Goal: Task Accomplishment & Management: Complete application form

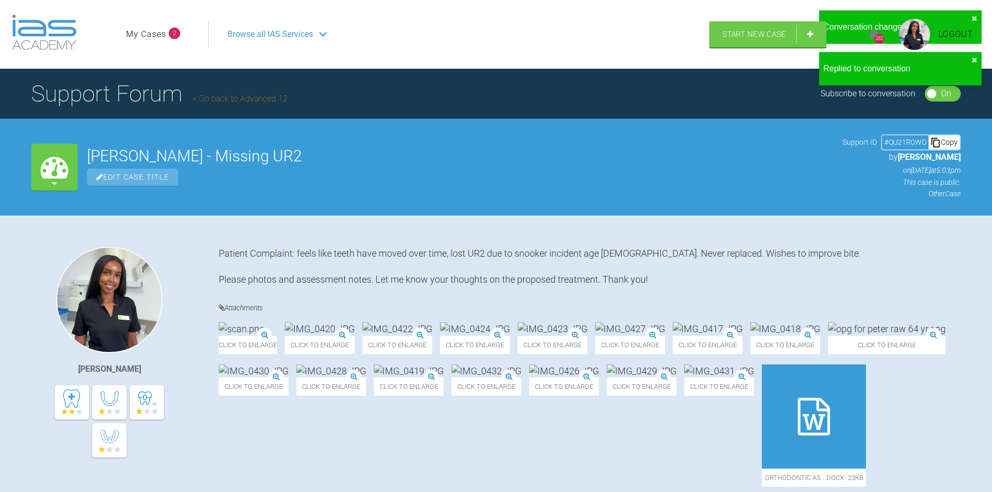
scroll to position [2032, 0]
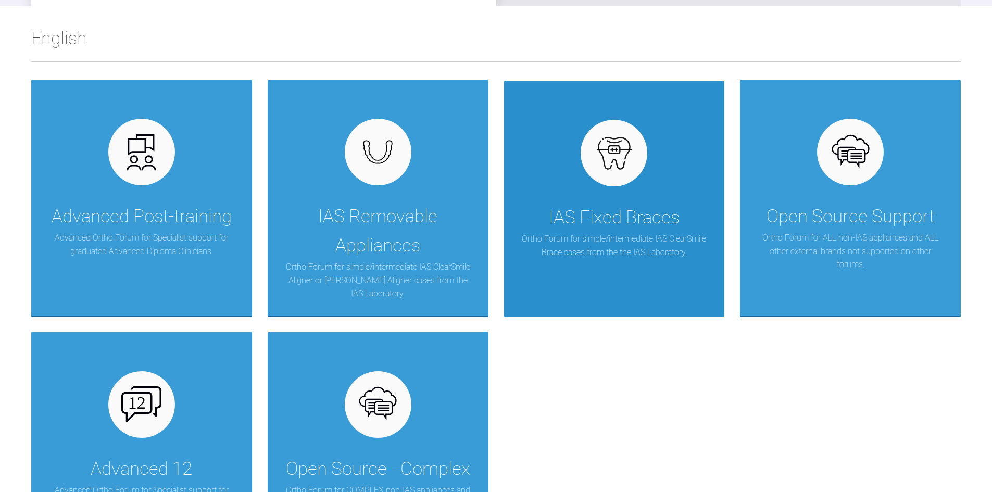
scroll to position [156, 0]
click at [604, 231] on div "IAS Fixed Braces" at bounding box center [614, 218] width 131 height 29
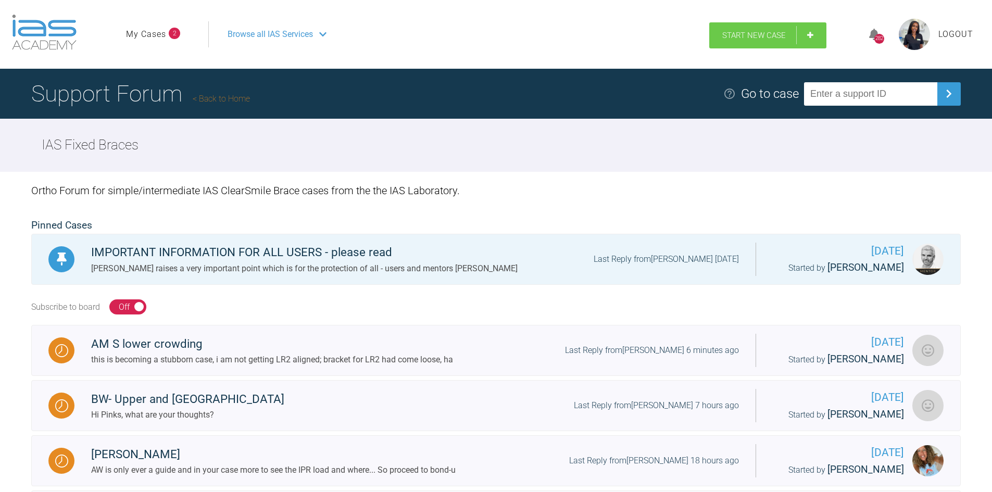
click at [777, 33] on span "Start New Case" at bounding box center [754, 35] width 64 height 9
click at [250, 32] on span "Browse all IAS Services" at bounding box center [269, 35] width 85 height 14
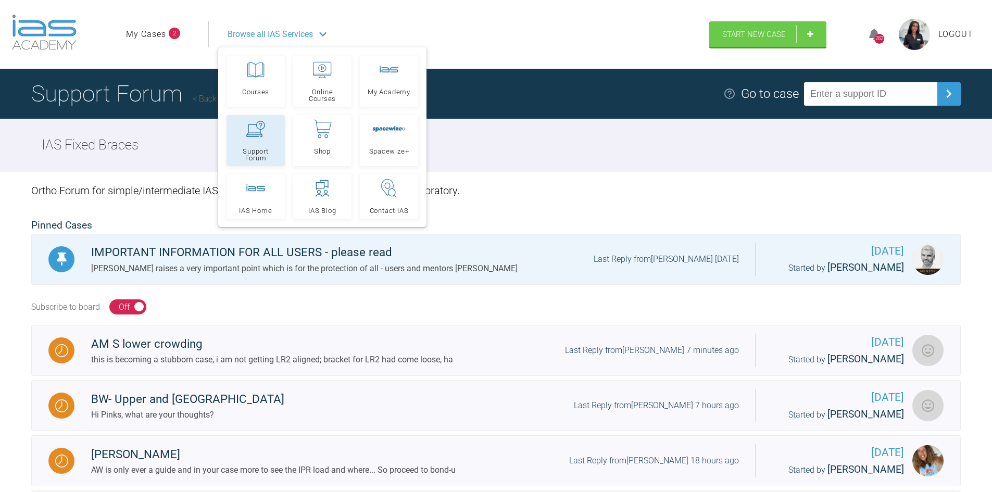
click at [268, 149] on span "Support Forum" at bounding box center [255, 155] width 49 height 14
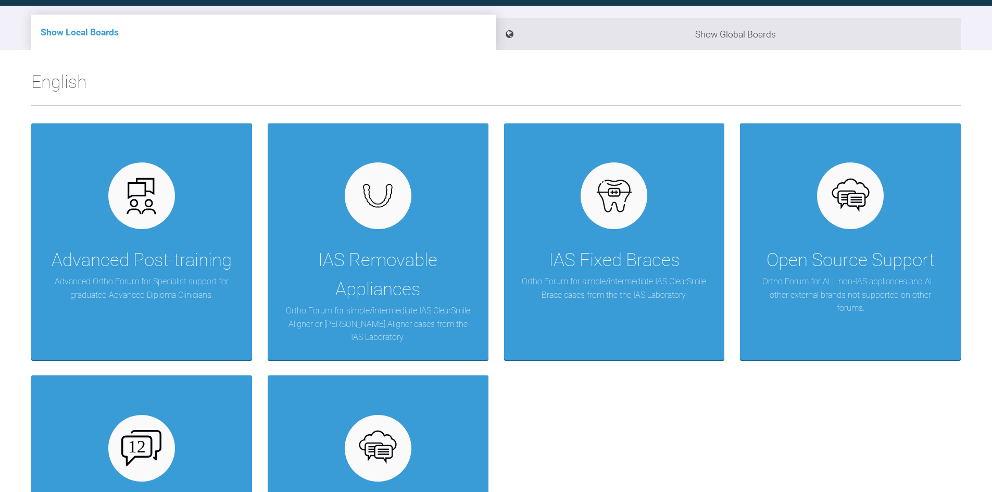
scroll to position [104, 0]
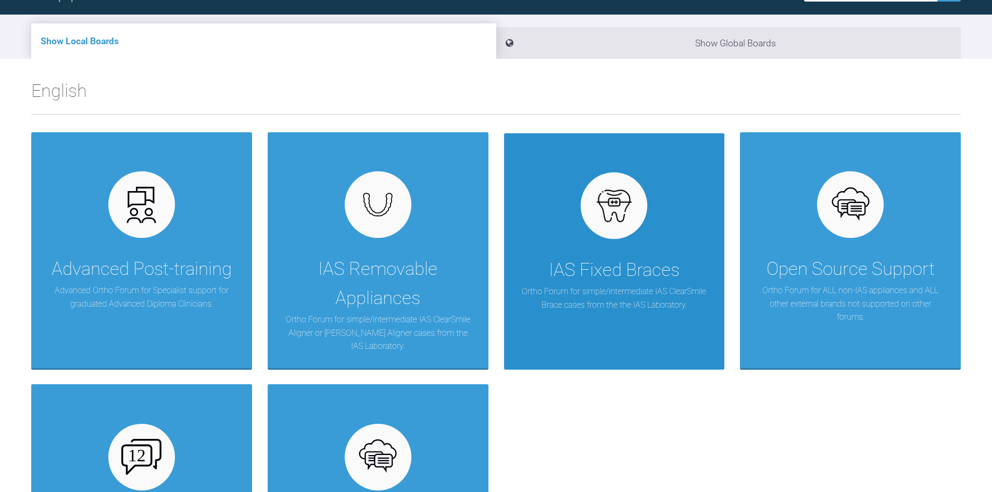
click at [624, 311] on p "Ortho Forum for simple/intermediate IAS ClearSmile Brace cases from the the IAS…" at bounding box center [613, 298] width 189 height 27
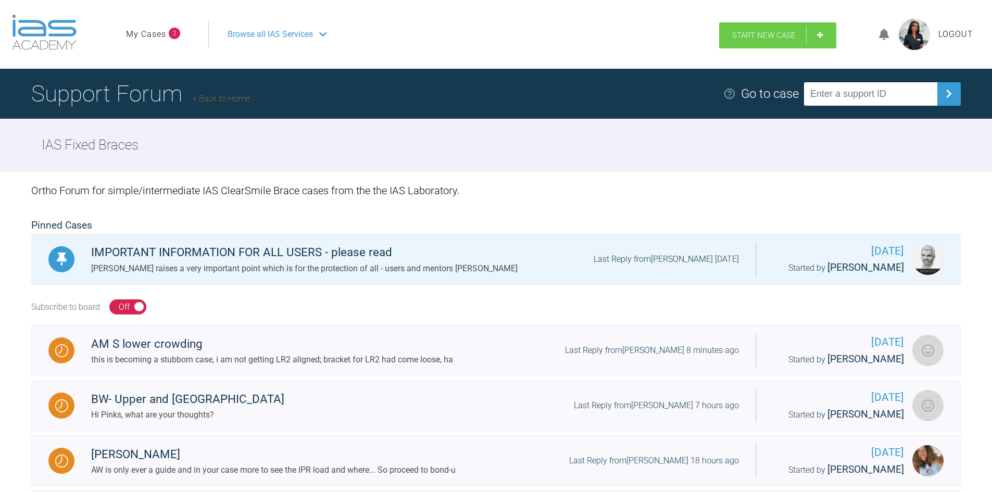
click at [782, 45] on link "Start New Case" at bounding box center [777, 35] width 117 height 26
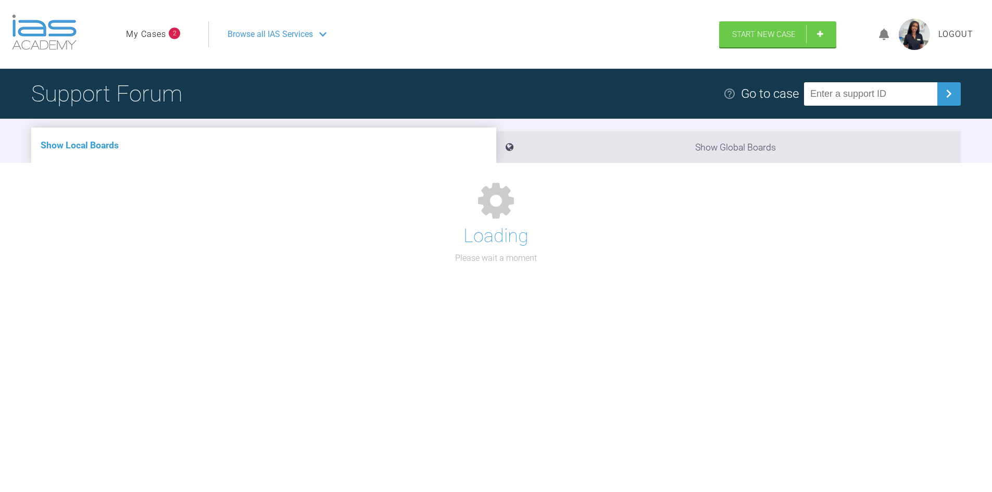
scroll to position [104, 0]
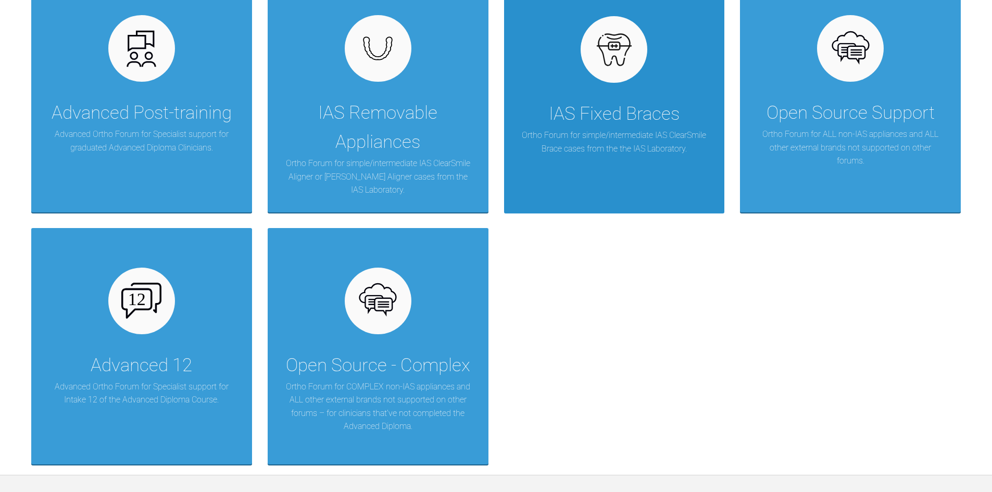
click at [603, 156] on div "IAS Fixed Braces Ortho Forum for simple/intermediate IAS ClearSmile Brace cases…" at bounding box center [614, 95] width 221 height 236
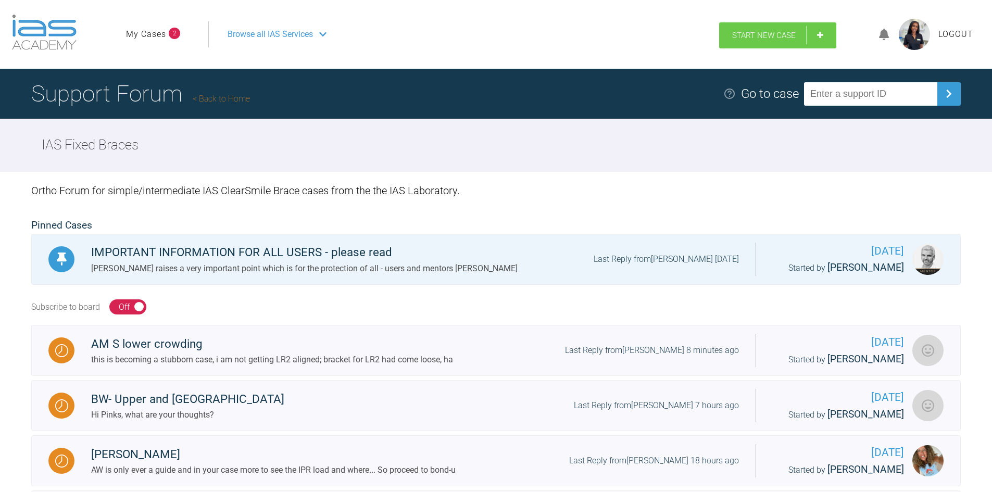
click at [781, 42] on link "Start New Case" at bounding box center [777, 35] width 117 height 26
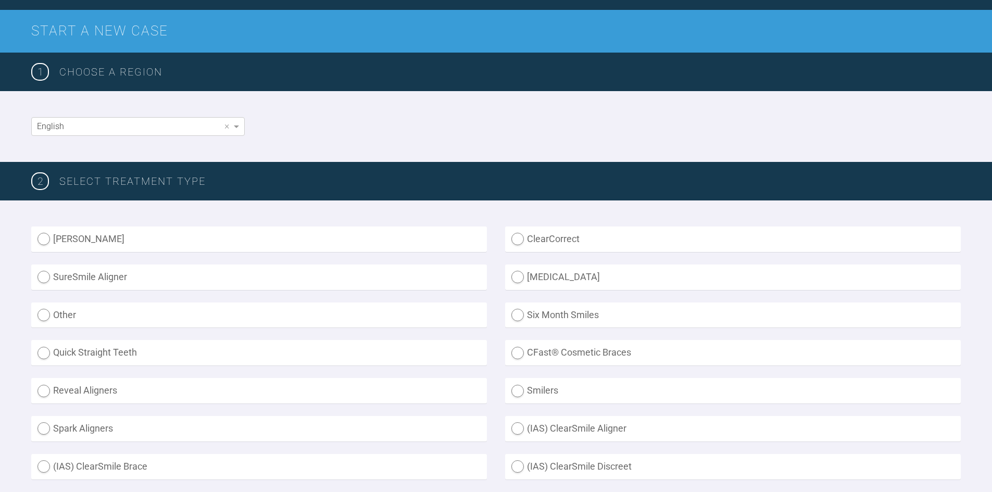
scroll to position [208, 0]
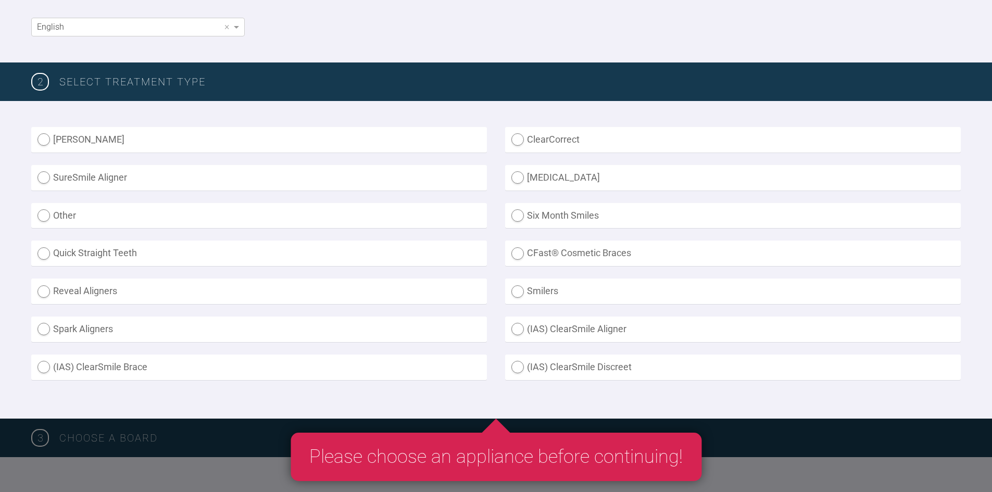
click at [90, 216] on label "Other" at bounding box center [258, 216] width 455 height 26
radio input "true"
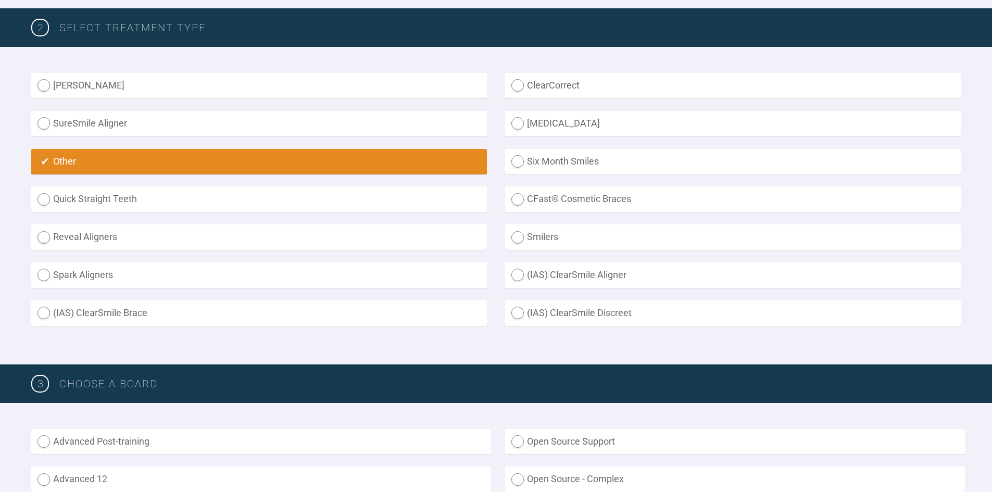
scroll to position [416, 0]
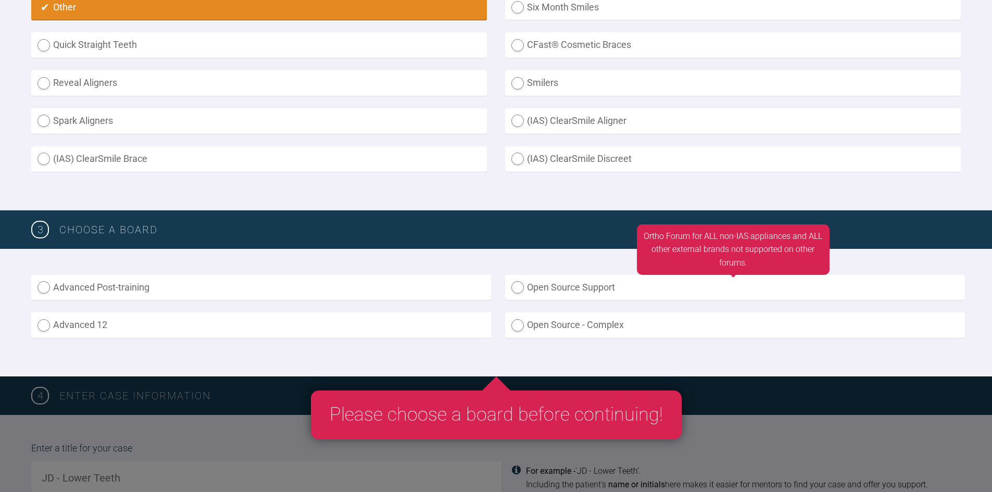
click at [569, 287] on label "Open Source Support" at bounding box center [735, 288] width 460 height 26
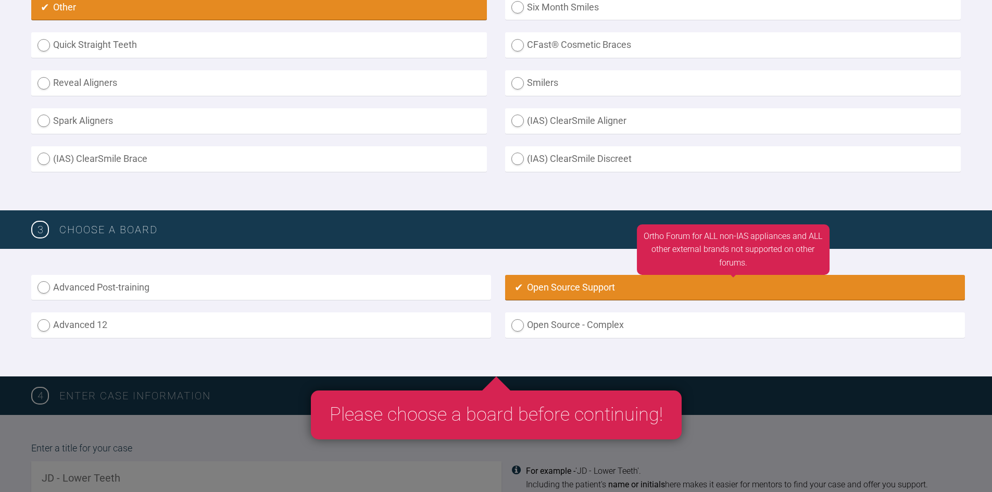
radio input "true"
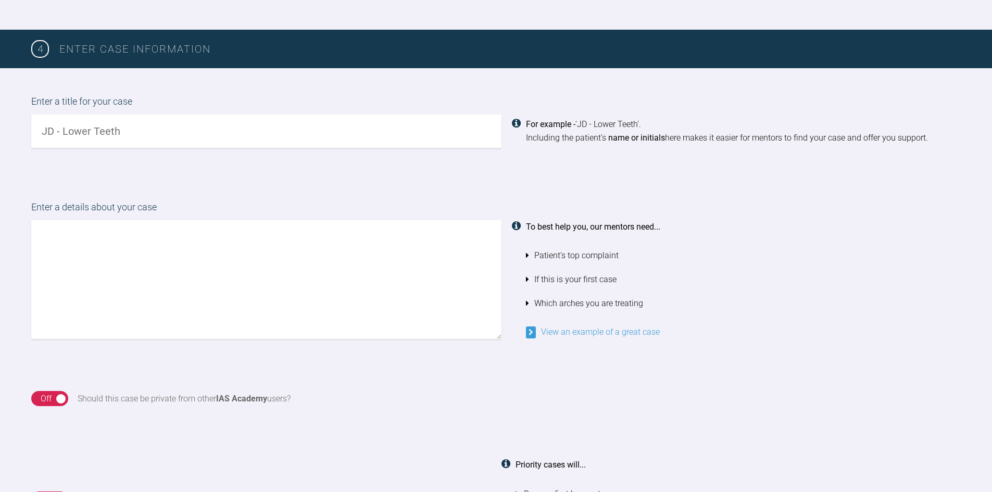
scroll to position [745, 0]
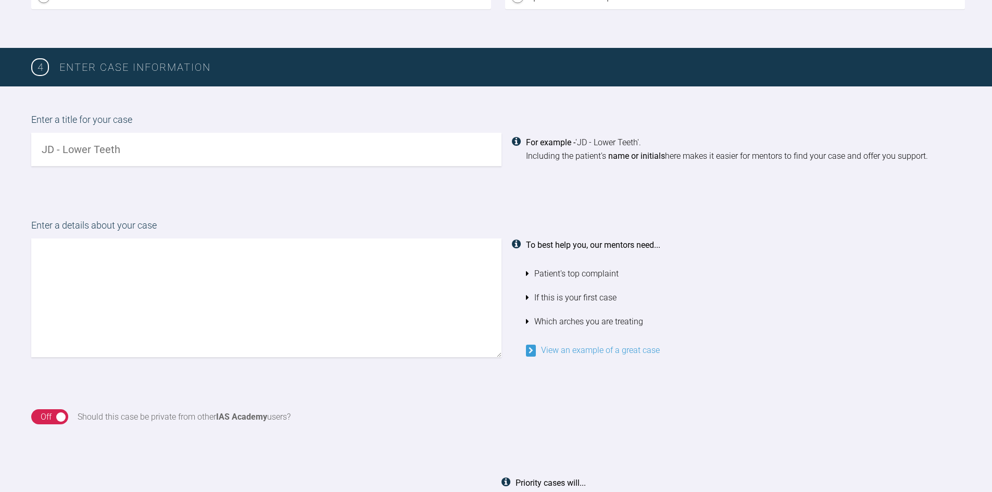
click at [123, 158] on input "text" at bounding box center [266, 149] width 470 height 33
click at [118, 146] on input "text" at bounding box center [266, 149] width 470 height 33
type input "RG - Lower Crowding"
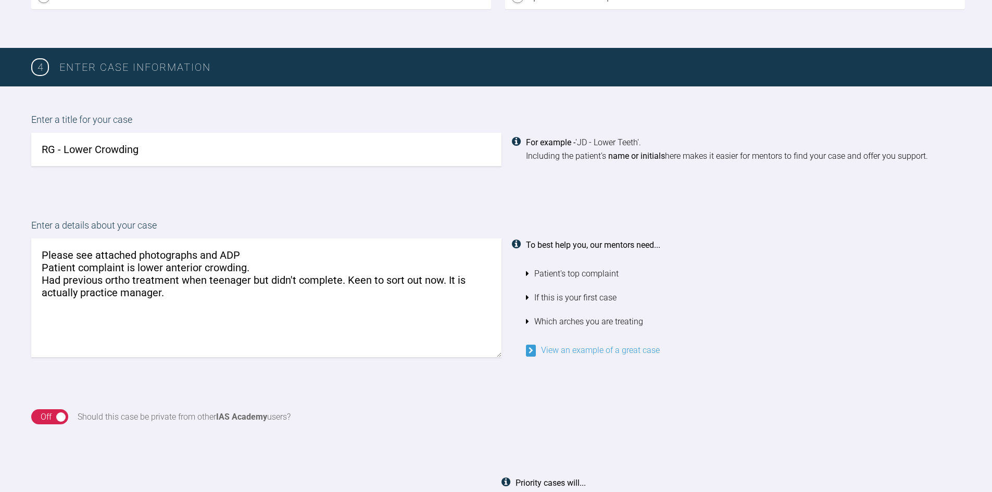
drag, startPoint x: 298, startPoint y: 324, endPoint x: 454, endPoint y: 283, distance: 161.0
click at [454, 283] on textarea "Please see attached photographs and ADP Patient complaint is lower anterior cro…" at bounding box center [266, 297] width 470 height 119
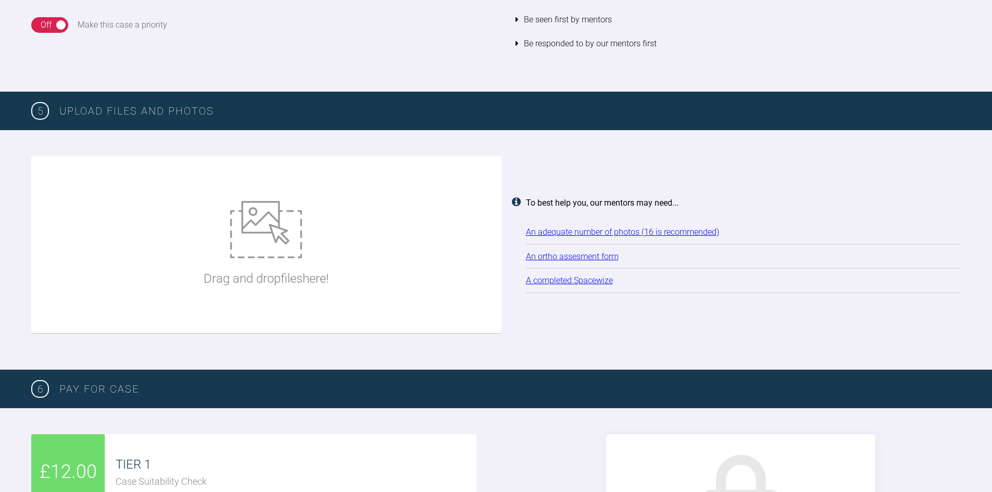
scroll to position [1317, 0]
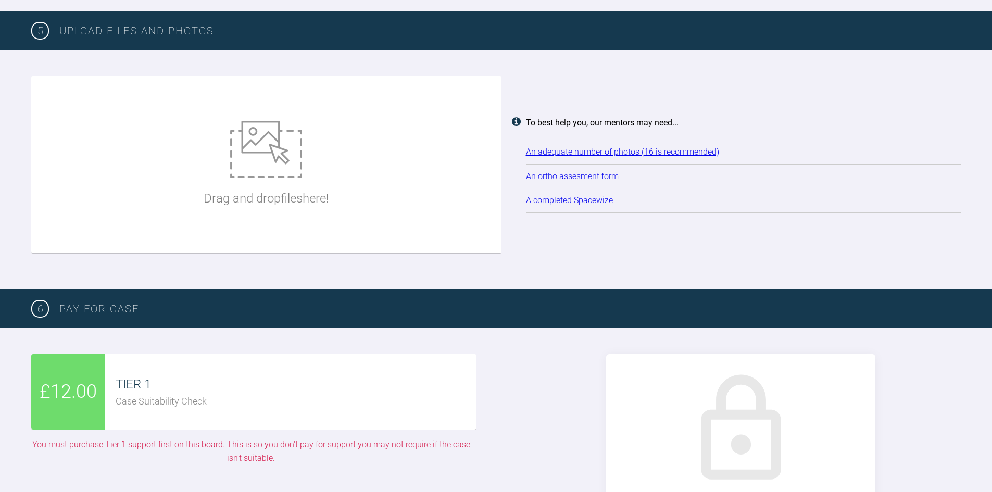
type textarea "Please see attached photographs and ADP Patient complaint is lower anterior cro…"
click at [244, 183] on div "Drag and drop files here!" at bounding box center [266, 164] width 125 height 156
type input "C:\fakepath\IMG_2730.JPG"
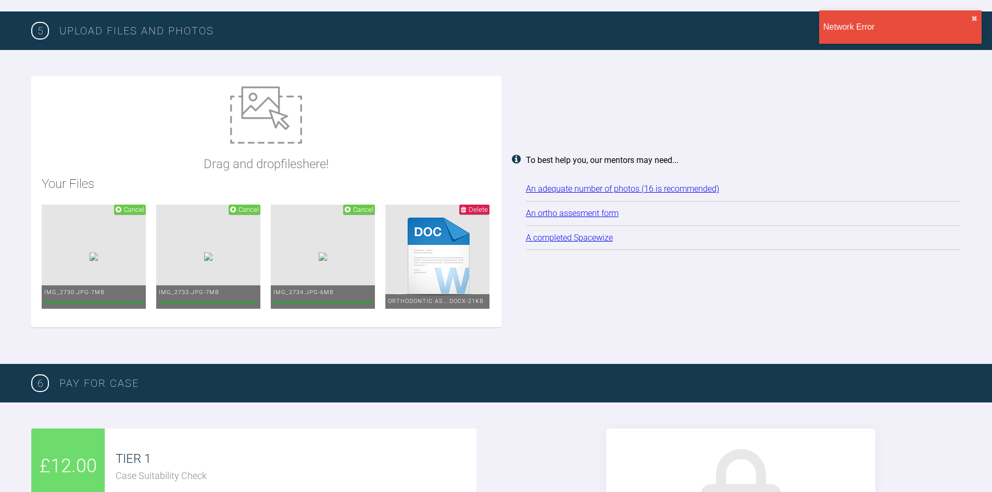
click at [252, 120] on img at bounding box center [266, 114] width 72 height 57
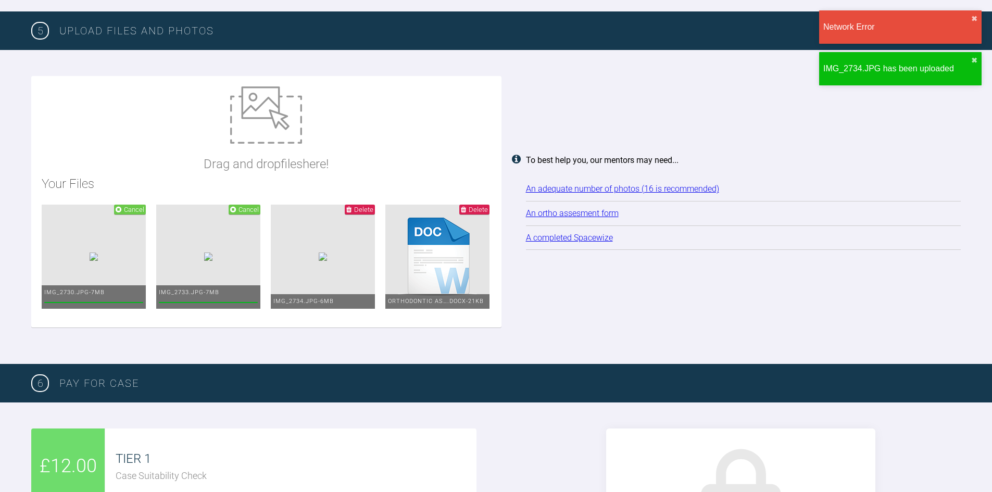
type input "C:\fakepath\IMG_2714.JPG"
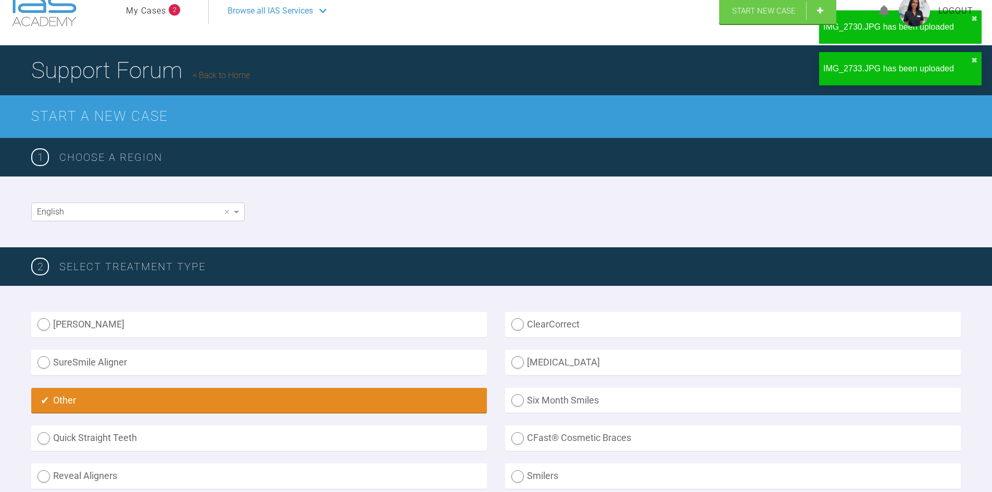
scroll to position [0, 0]
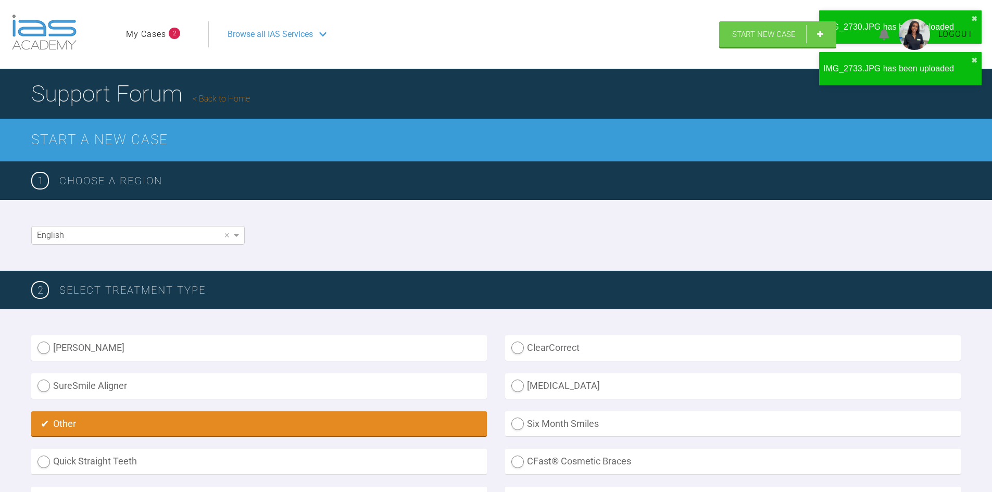
click at [295, 27] on div "Browse all IAS Services" at bounding box center [459, 34] width 482 height 26
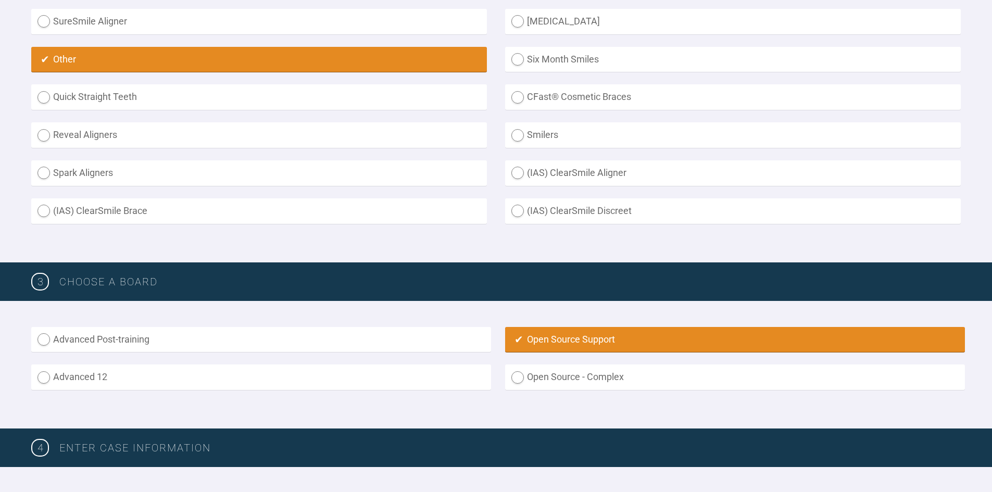
scroll to position [260, 0]
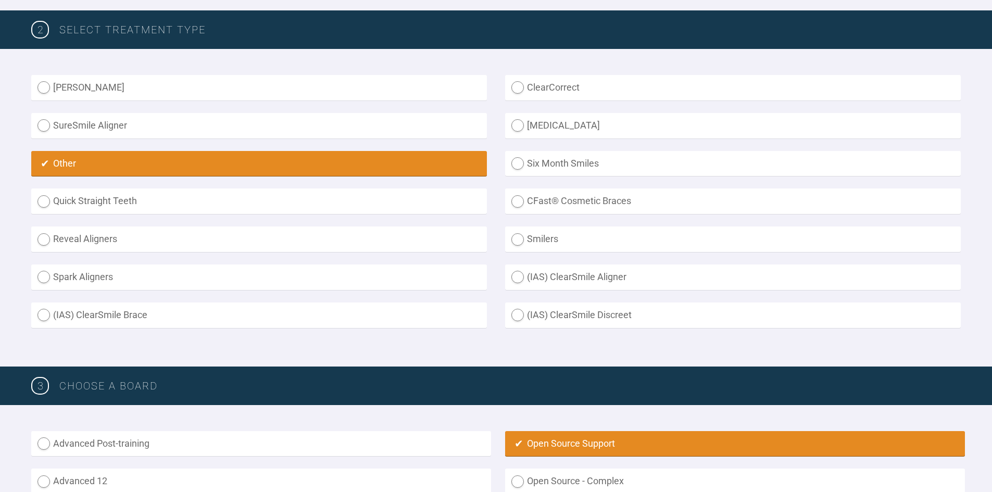
click at [161, 334] on div "Inman Aligner ClearCorrect SureSmile Aligner Invisalign Other Six Month Smiles …" at bounding box center [495, 207] width 929 height 265
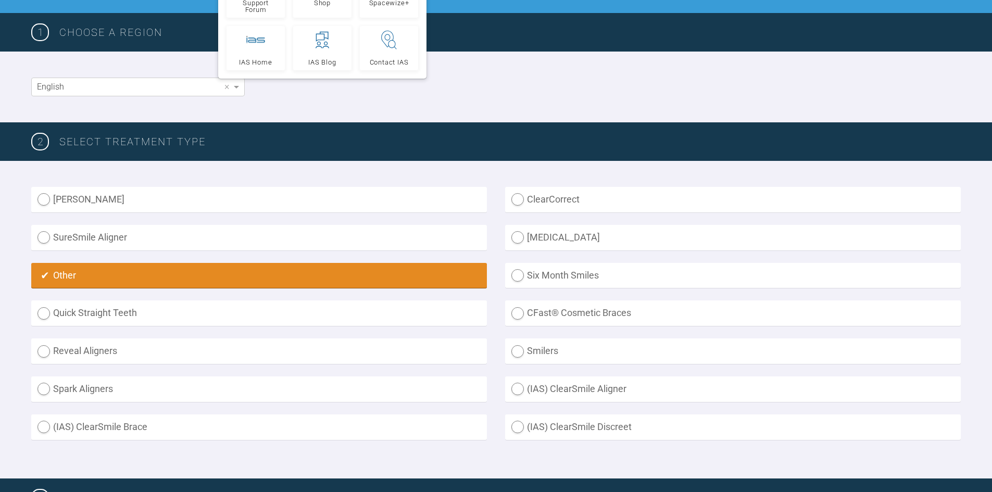
scroll to position [218, 0]
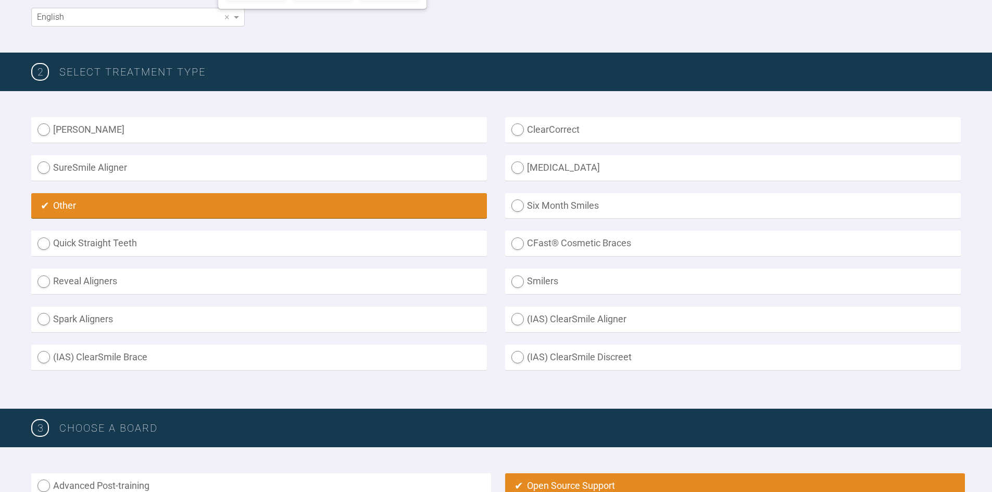
click at [574, 362] on label "(IAS) ClearSmile Discreet" at bounding box center [732, 358] width 455 height 26
radio Discreet "true"
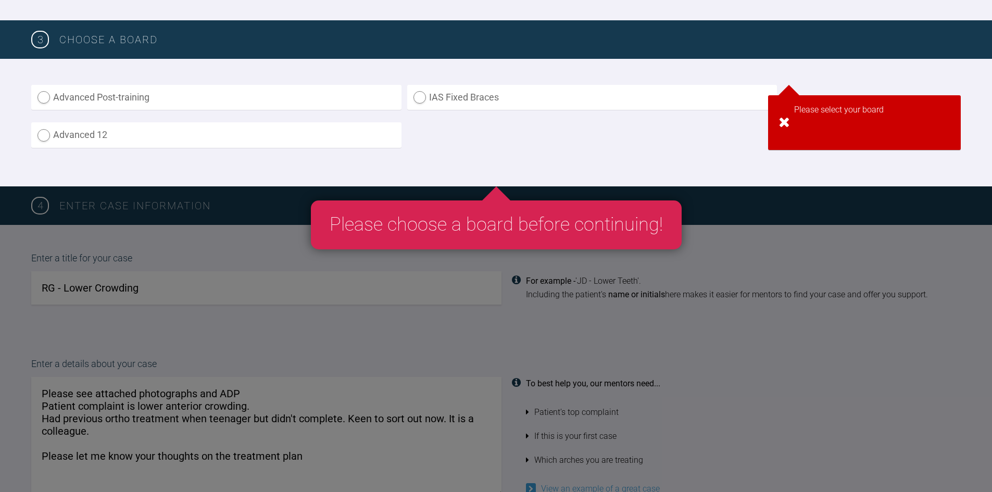
scroll to position [451, 0]
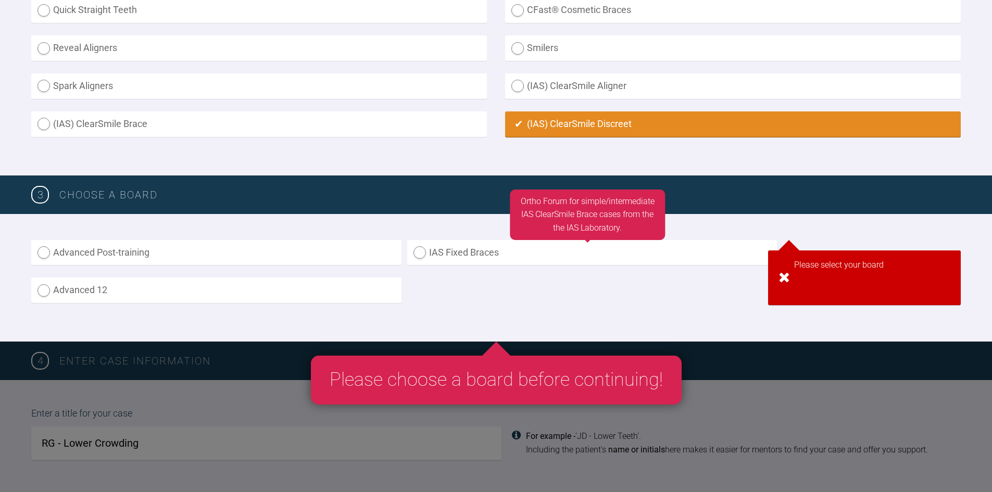
click at [458, 261] on label "IAS Fixed Braces" at bounding box center [592, 253] width 370 height 26
radio input "true"
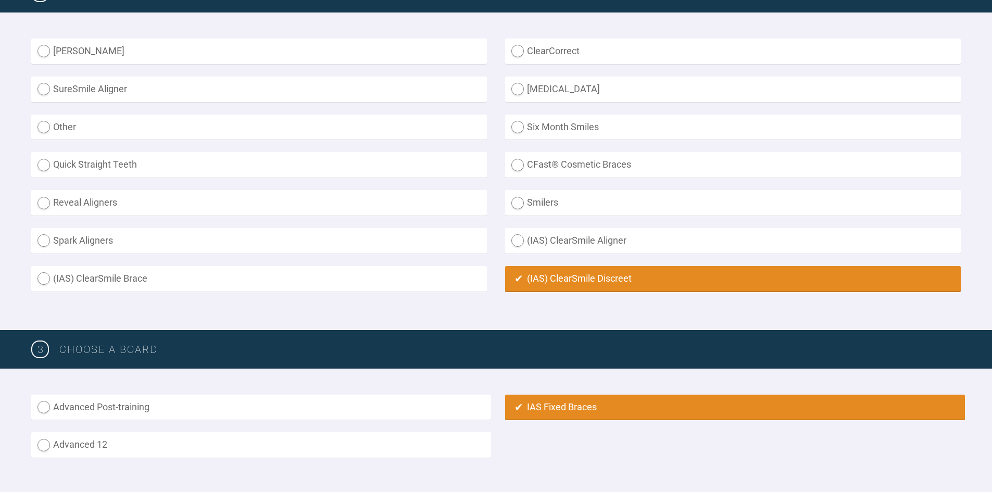
scroll to position [422, 0]
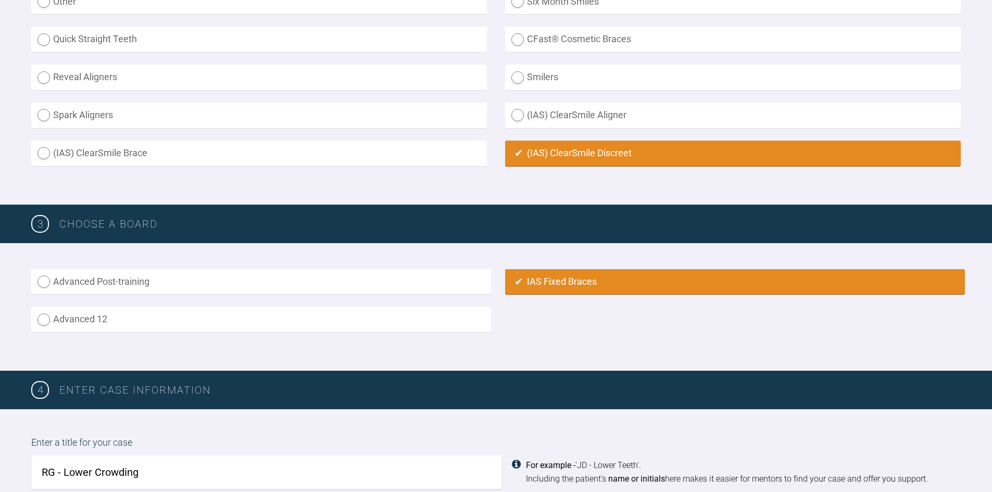
click at [566, 108] on label "(IAS) ClearSmile Aligner" at bounding box center [732, 116] width 455 height 26
radio Aligner "true"
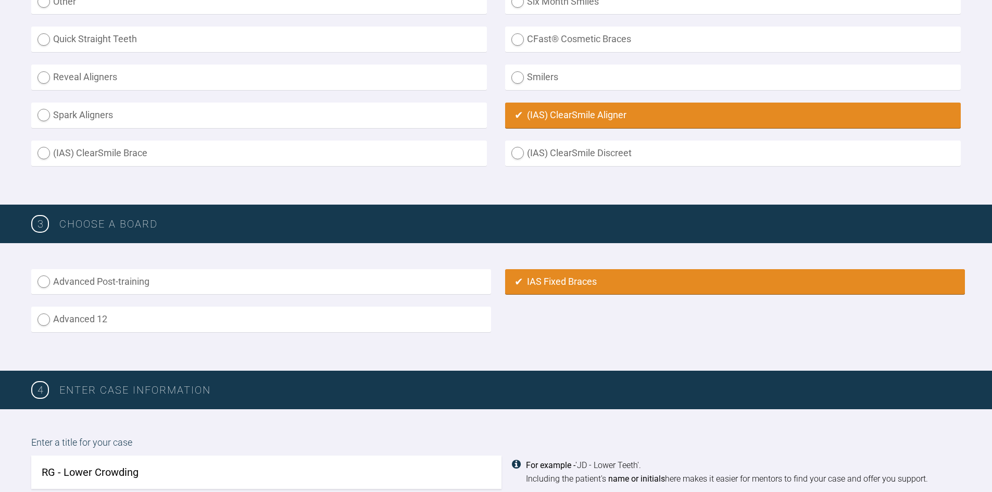
radio input "false"
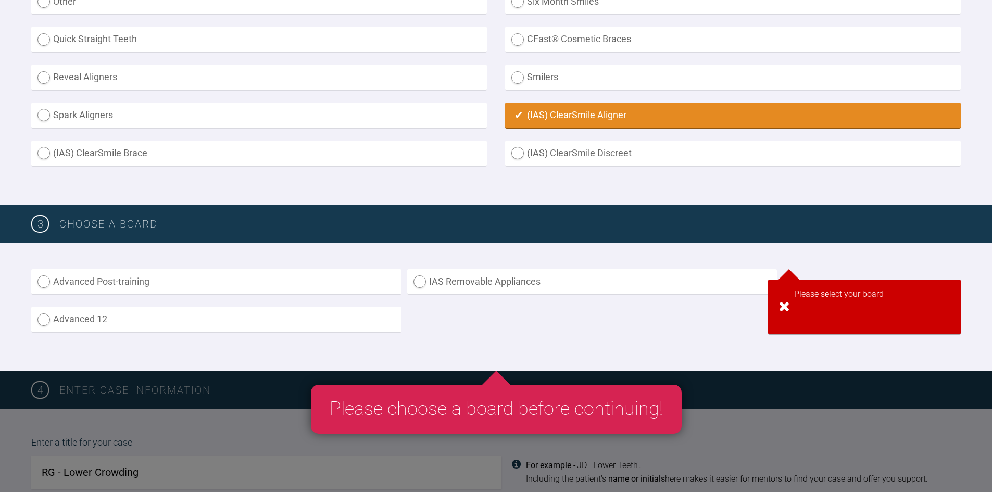
click at [104, 145] on label "(IAS) ClearSmile Brace" at bounding box center [258, 154] width 455 height 26
radio Brace "true"
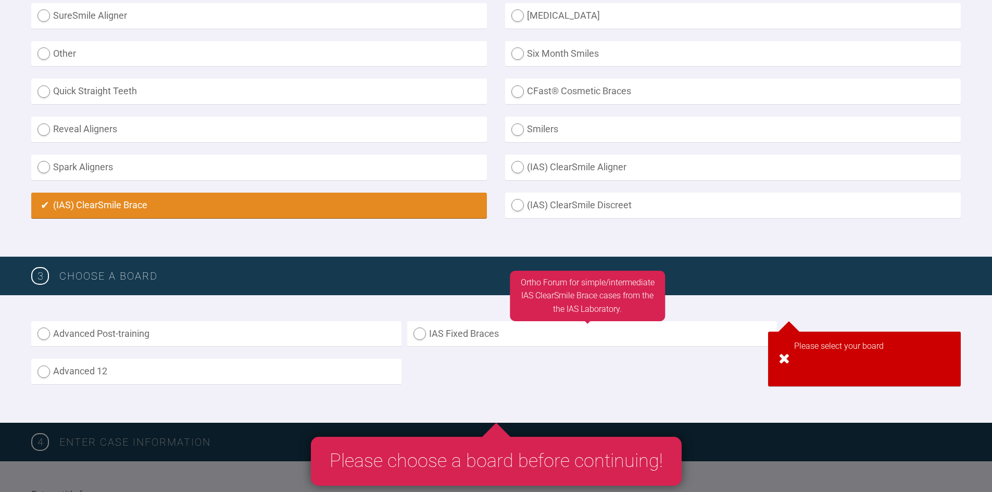
click at [514, 329] on label "IAS Fixed Braces" at bounding box center [592, 334] width 370 height 26
radio input "true"
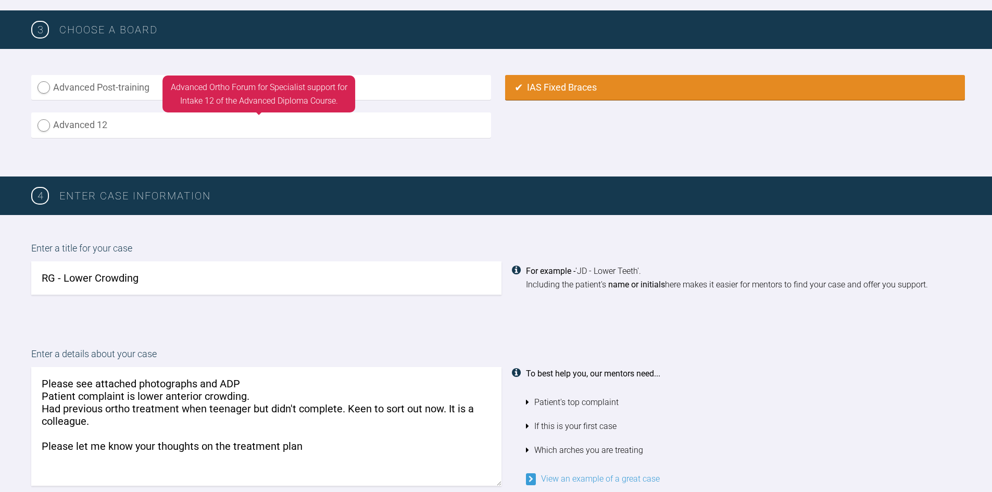
scroll to position [729, 0]
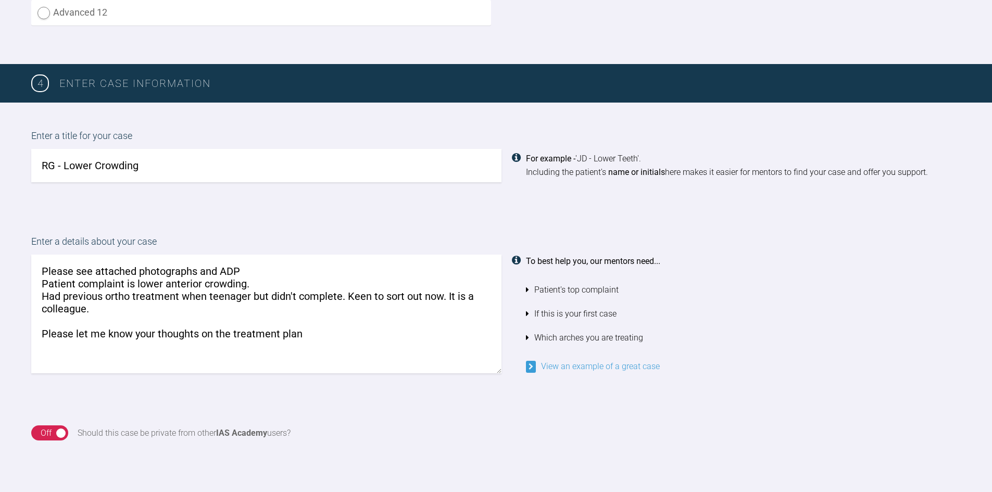
click at [239, 275] on textarea "Please see attached photographs and ADP Patient complaint is lower anterior cro…" at bounding box center [266, 314] width 470 height 119
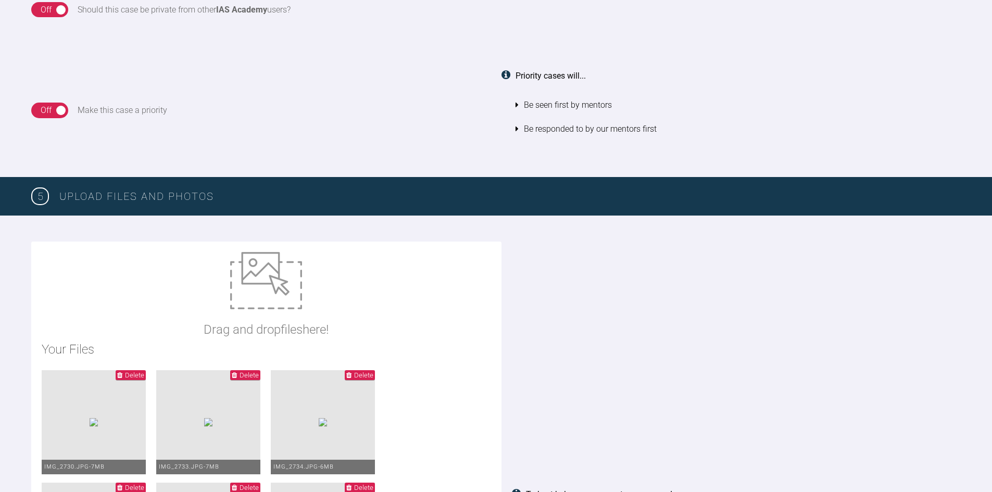
scroll to position [1041, 0]
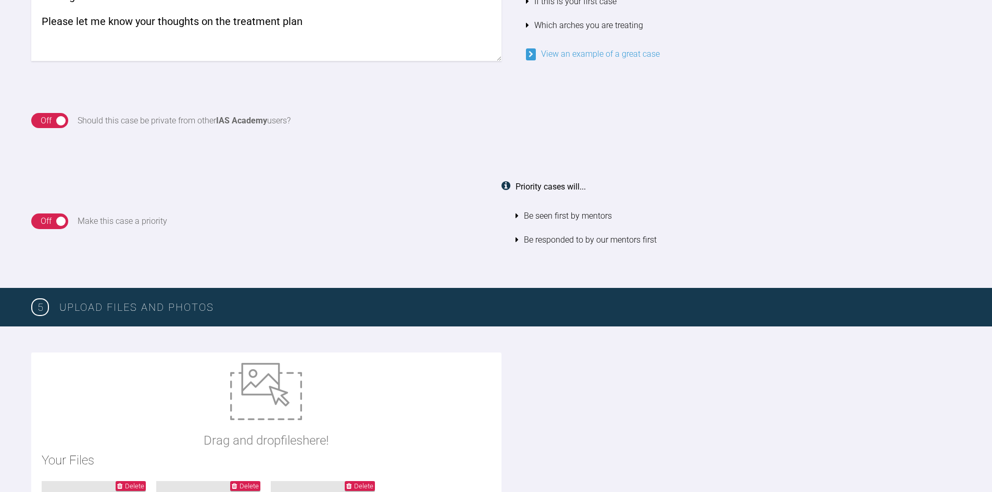
click at [326, 22] on textarea "Please see attached photographs and ADP Patient complaint is lower anterior cro…" at bounding box center [266, 1] width 470 height 119
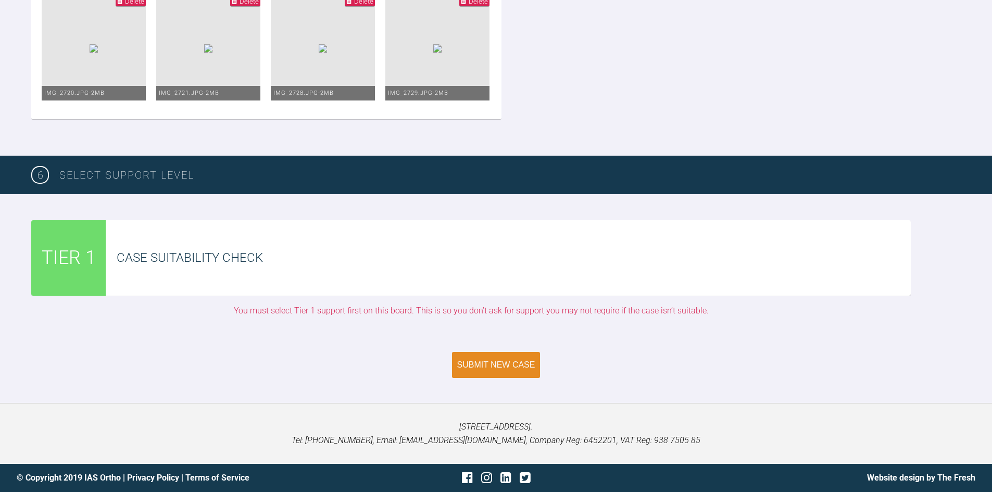
scroll to position [2088, 0]
type textarea "Please see attached photographs and ADP Patient complaint is lower anterior cro…"
drag, startPoint x: 478, startPoint y: 364, endPoint x: 307, endPoint y: 368, distance: 170.8
click at [307, 368] on div "Submit New Case" at bounding box center [495, 364] width 929 height 26
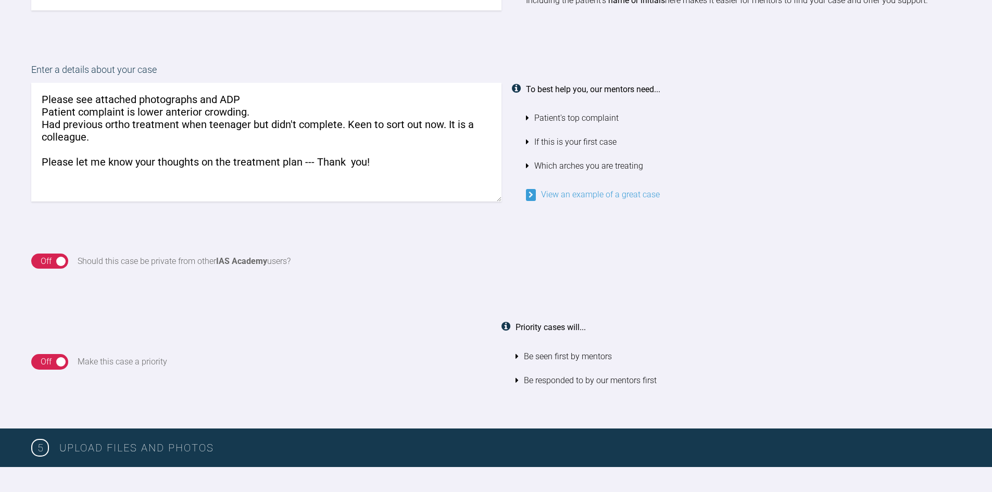
scroll to position [734, 0]
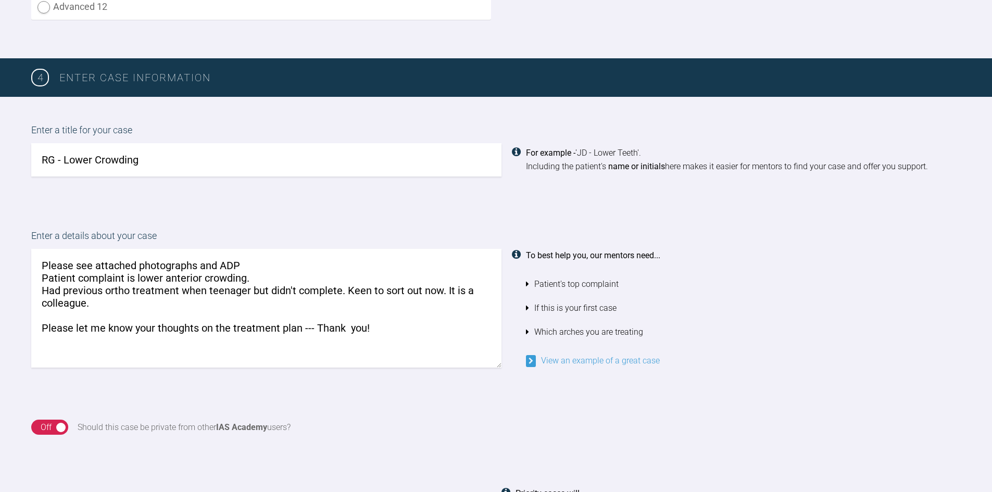
click at [373, 303] on textarea "Please see attached photographs and ADP Patient complaint is lower anterior cro…" at bounding box center [266, 308] width 470 height 119
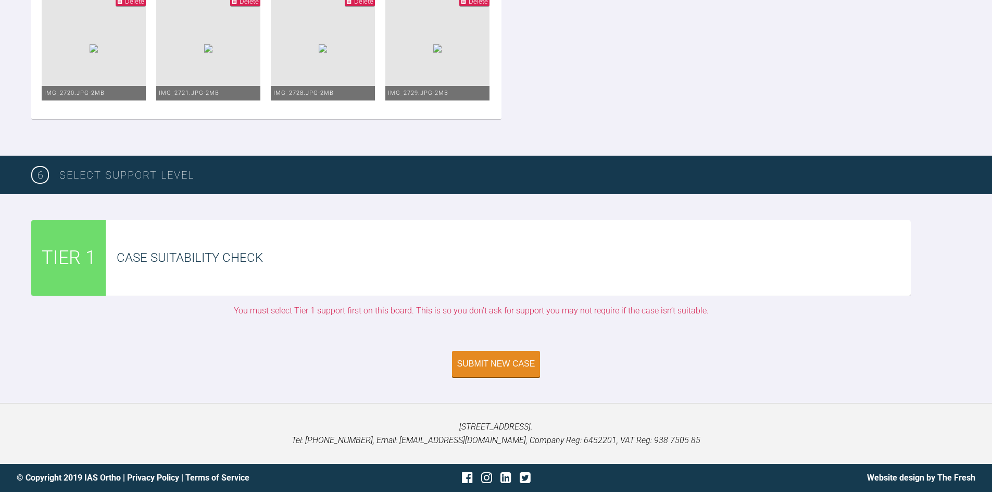
scroll to position [2088, 0]
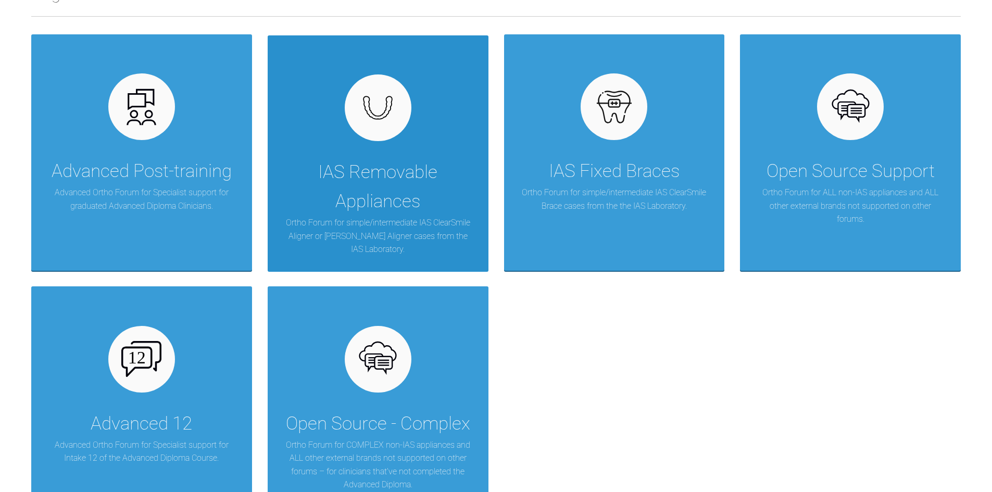
scroll to position [260, 0]
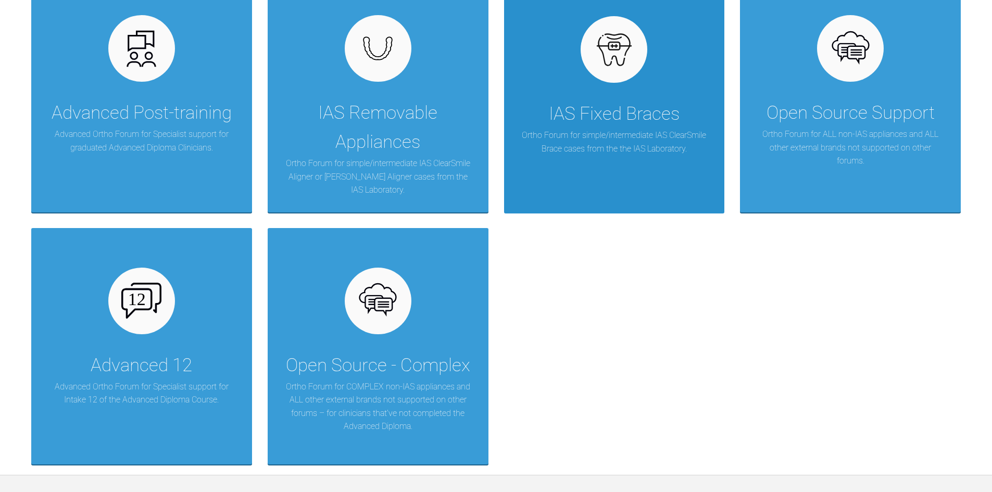
click at [658, 157] on div "IAS Fixed Braces Ortho Forum for simple/intermediate IAS ClearSmile Brace cases…" at bounding box center [614, 95] width 221 height 236
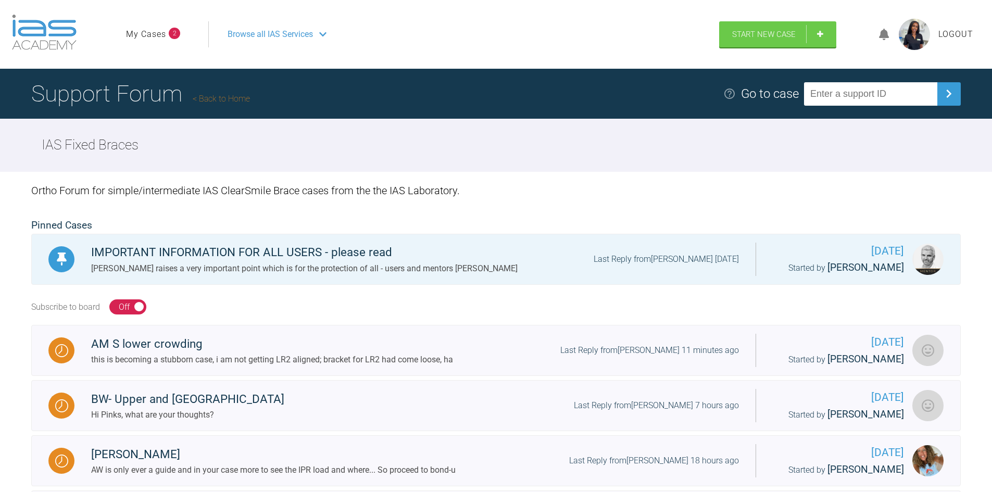
click at [776, 49] on header "My Cases 2 Logout Browse all IAS Services Start New Case Logout" at bounding box center [496, 34] width 992 height 69
click at [761, 34] on span "Start New Case" at bounding box center [764, 35] width 64 height 9
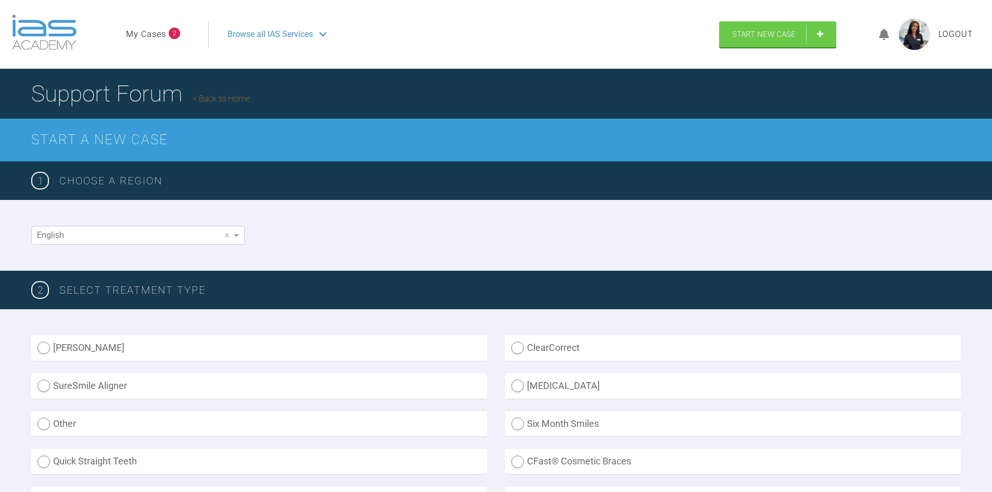
click at [262, 31] on span "Browse all IAS Services" at bounding box center [269, 35] width 85 height 14
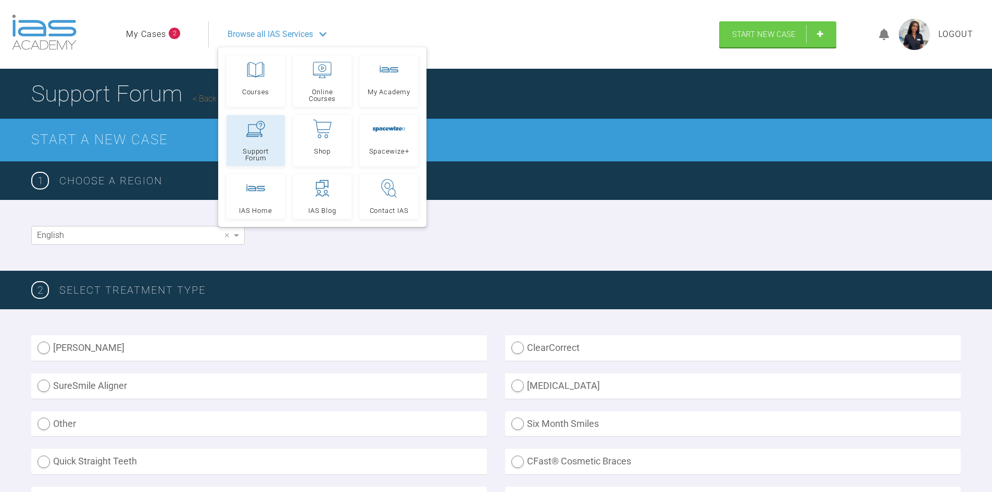
click at [273, 130] on link "Support Forum" at bounding box center [255, 140] width 58 height 51
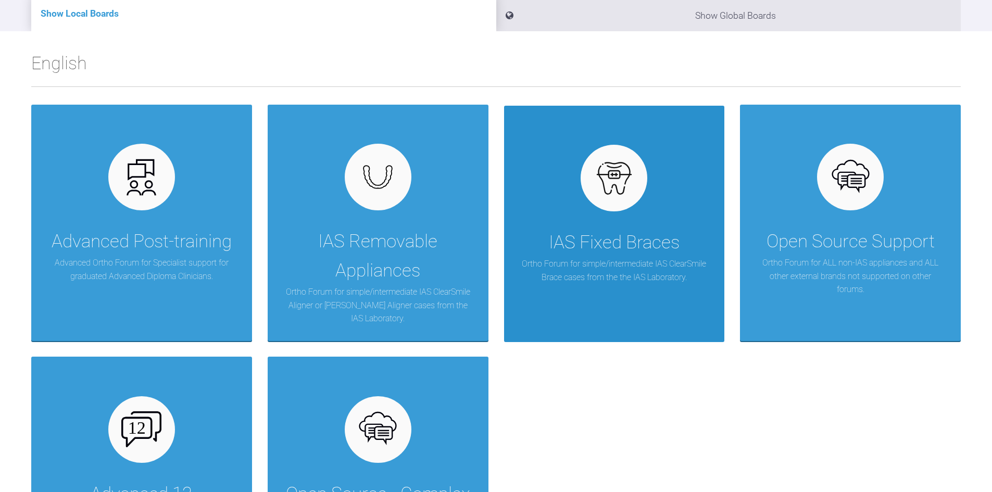
scroll to position [124, 0]
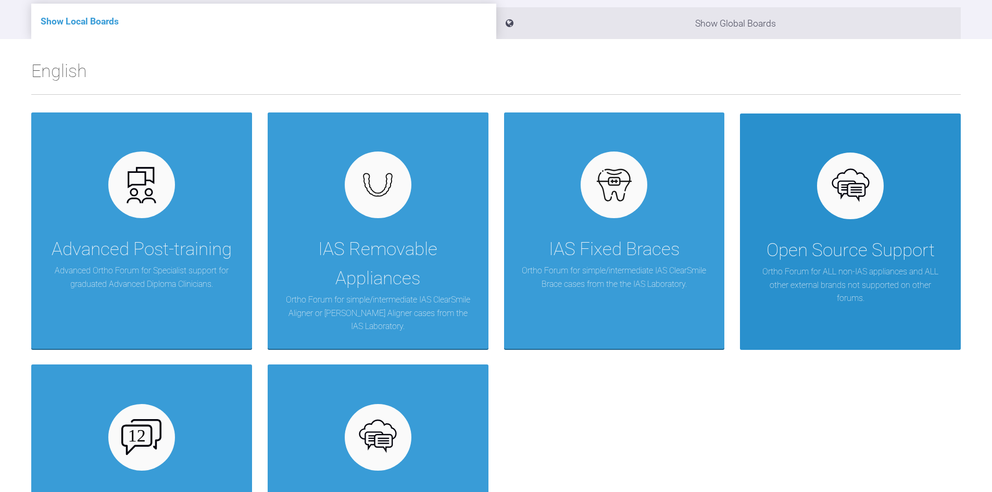
click at [843, 309] on div "Open Source Support Ortho Forum for ALL non-IAS appliances and ALL other extern…" at bounding box center [850, 231] width 221 height 236
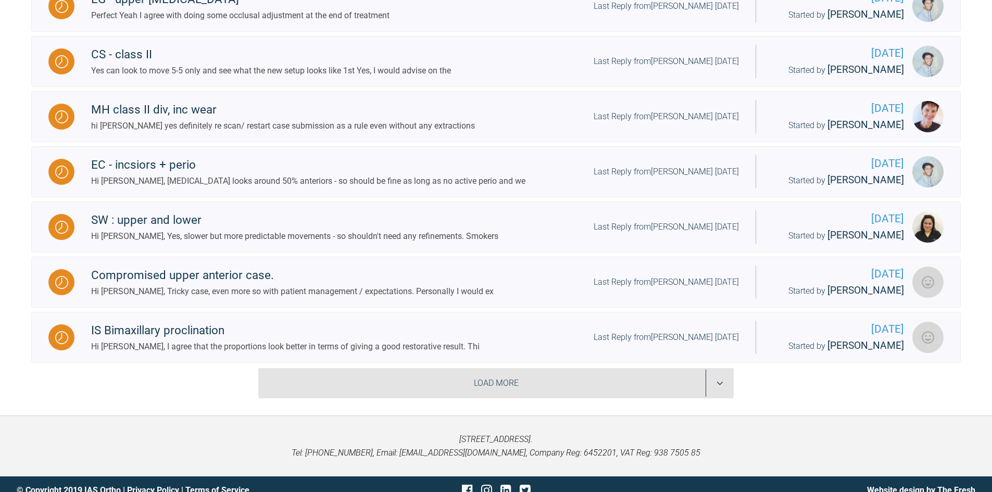
scroll to position [577, 0]
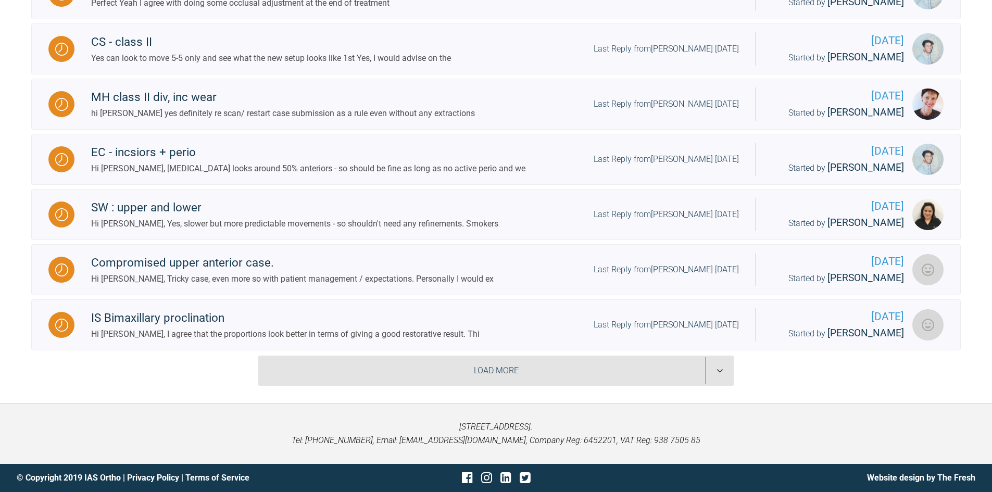
click at [318, 365] on div "Load More" at bounding box center [495, 371] width 475 height 30
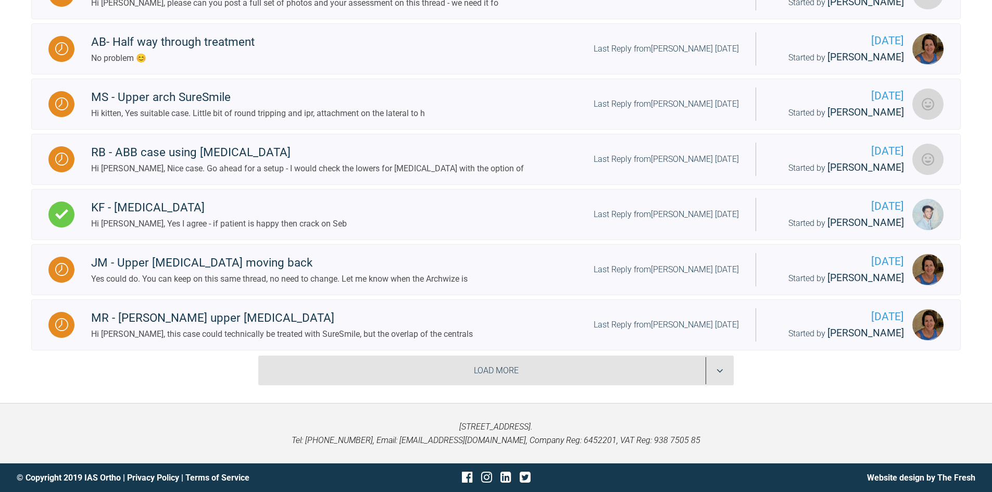
click at [361, 377] on div "Load More" at bounding box center [495, 371] width 475 height 30
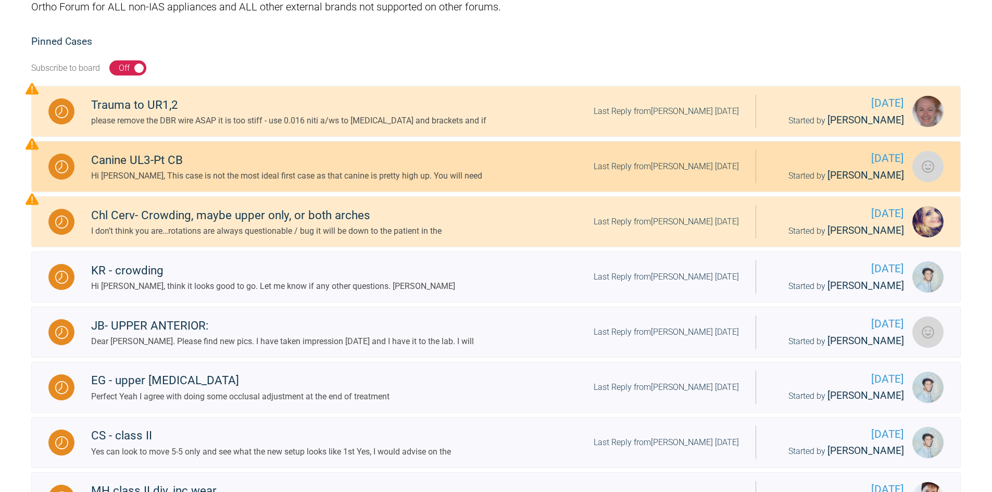
scroll to position [0, 0]
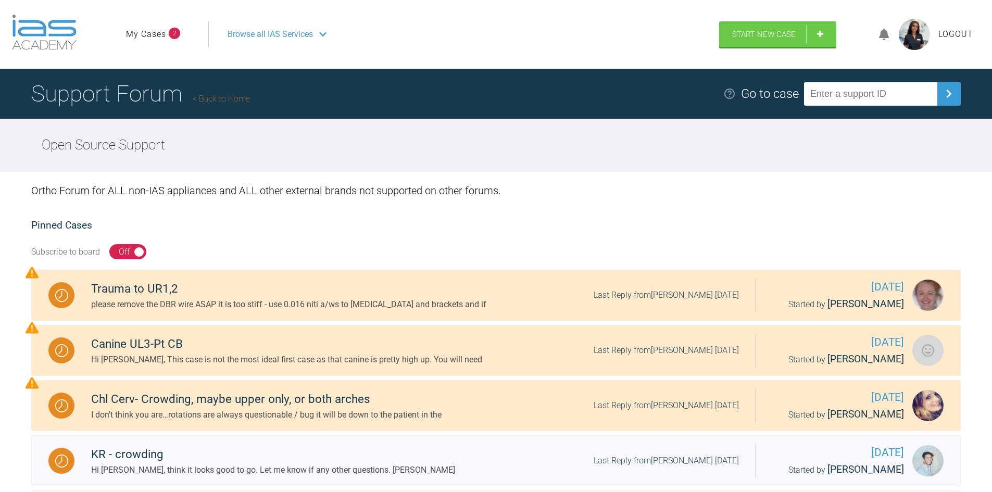
click at [161, 41] on ul "My Cases 2" at bounding box center [167, 34] width 82 height 26
click at [155, 36] on link "My Cases" at bounding box center [146, 35] width 40 height 14
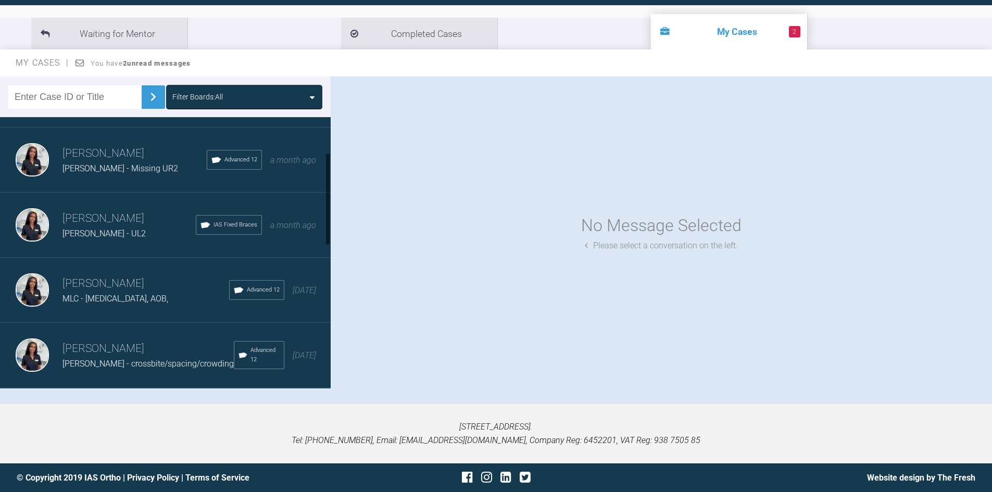
scroll to position [104, 0]
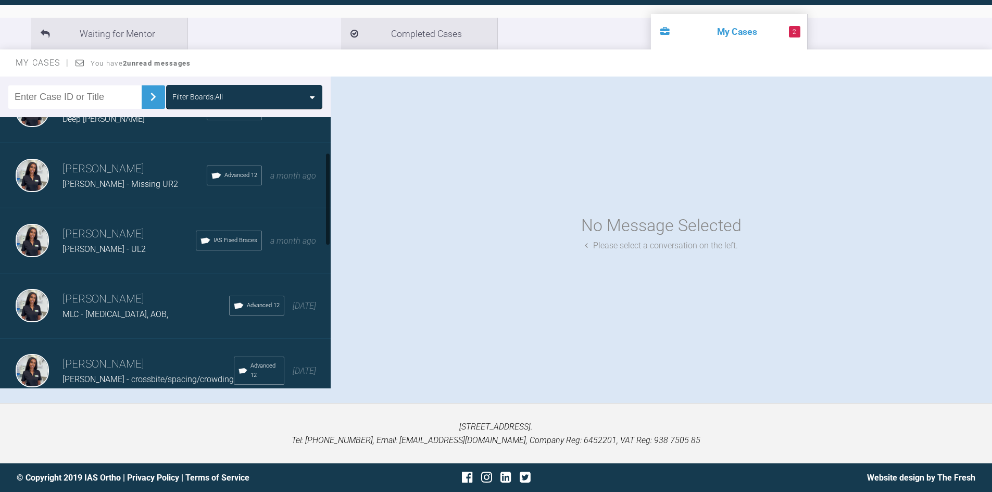
click at [113, 253] on span "Amanda - UL2" at bounding box center [103, 249] width 83 height 10
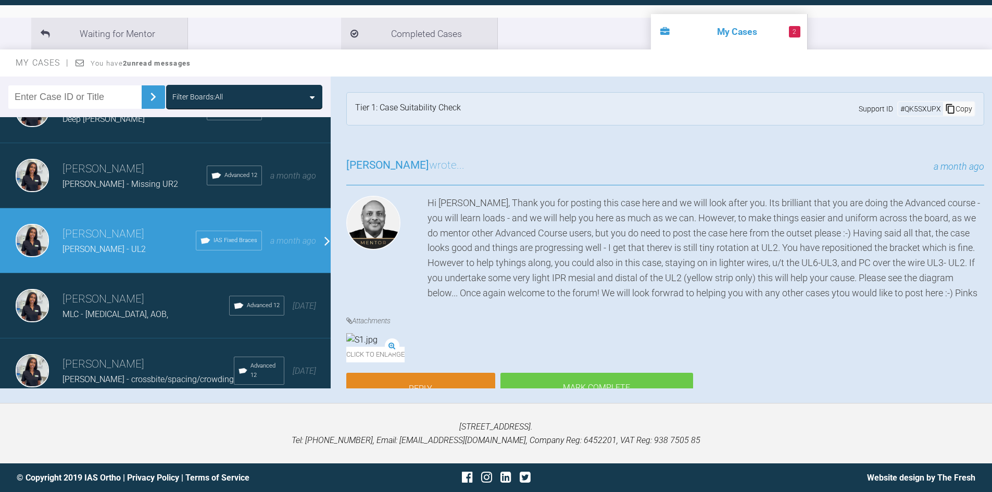
click at [228, 244] on span "IAS Fixed Braces" at bounding box center [235, 240] width 44 height 9
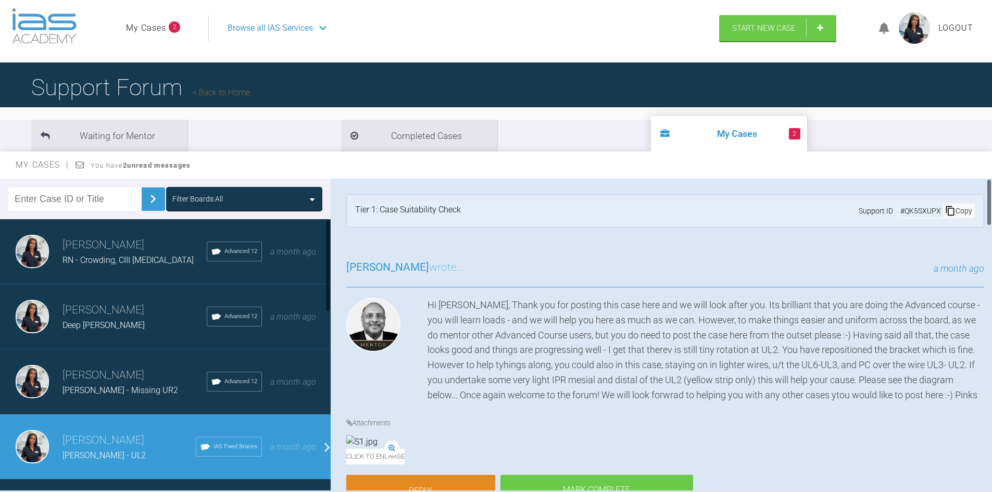
scroll to position [0, 0]
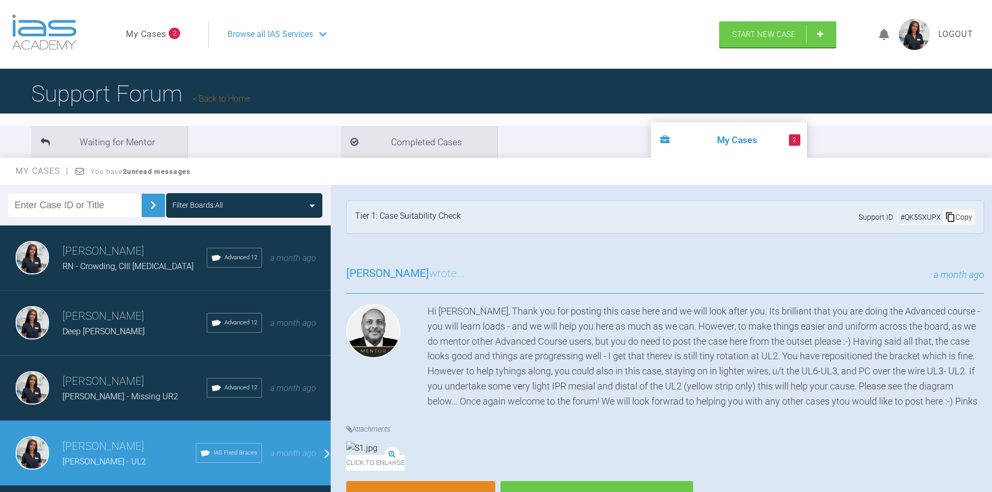
click at [267, 34] on span "Browse all IAS Services" at bounding box center [269, 35] width 85 height 14
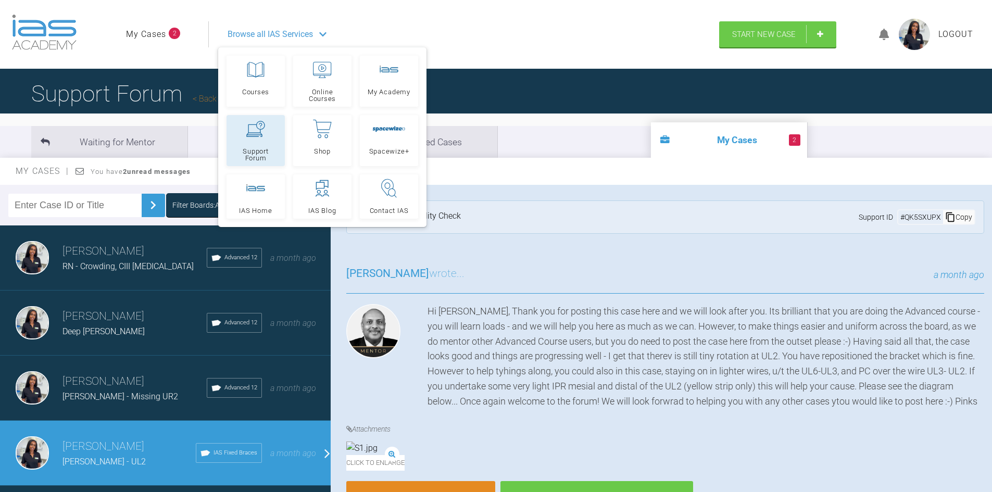
click at [262, 153] on span "Support Forum" at bounding box center [255, 155] width 49 height 14
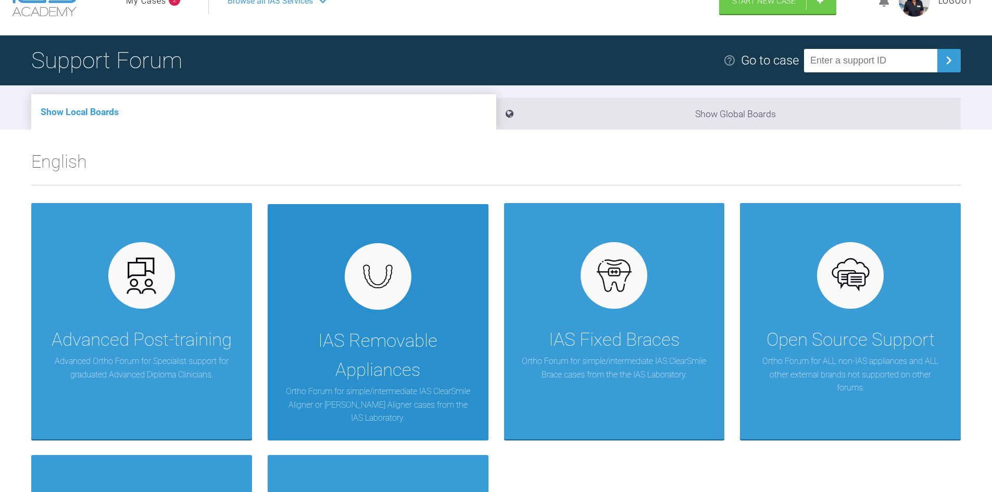
scroll to position [52, 0]
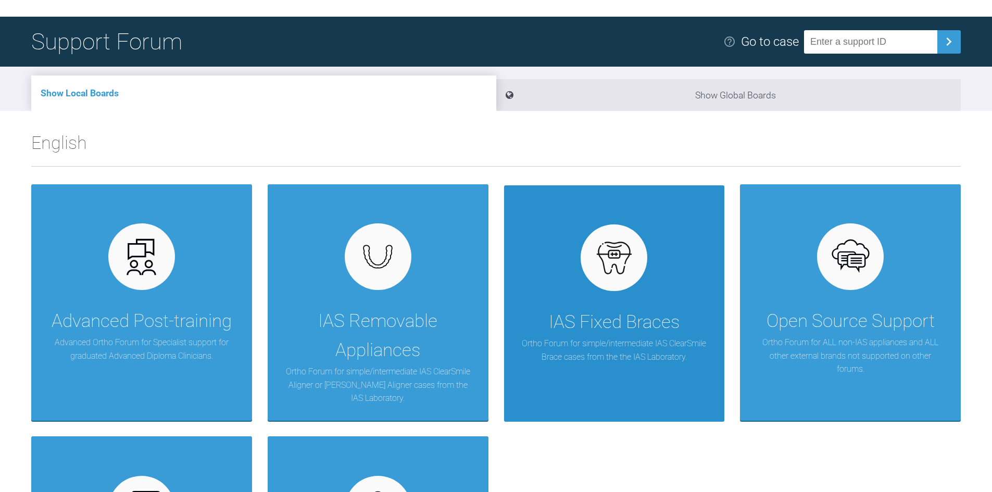
click at [527, 365] on div "IAS Fixed Braces Ortho Forum for simple/intermediate IAS ClearSmile Brace cases…" at bounding box center [614, 303] width 221 height 236
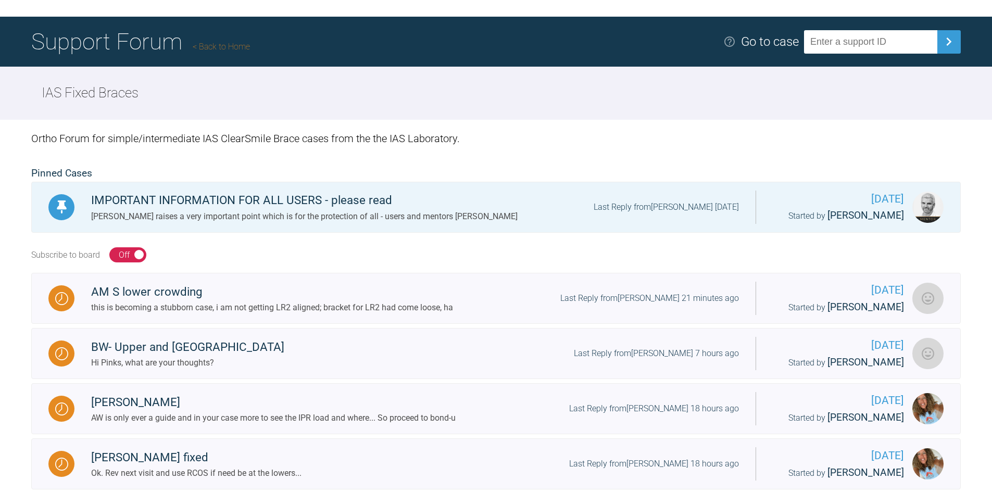
click at [224, 50] on link "Back to Home" at bounding box center [221, 47] width 57 height 10
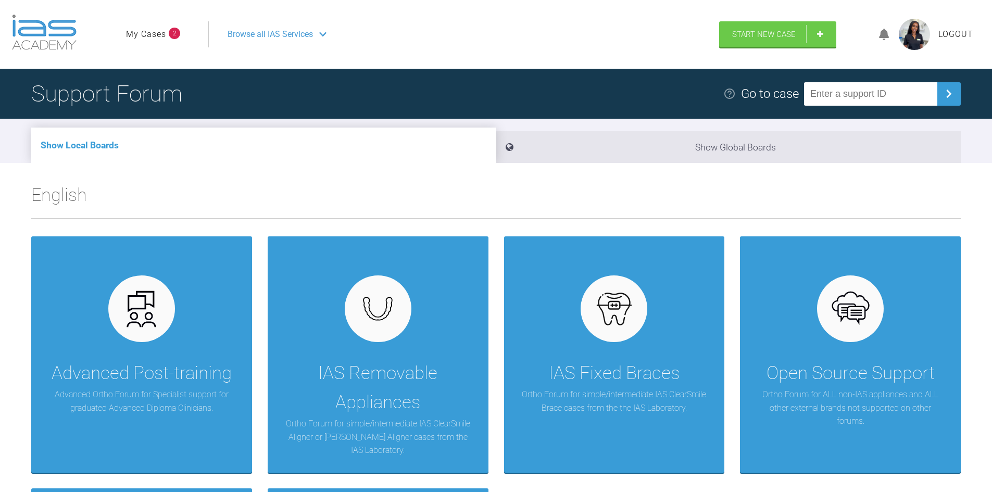
click at [166, 42] on ul "My Cases 2" at bounding box center [167, 34] width 82 height 26
click at [163, 36] on link "My Cases" at bounding box center [146, 35] width 40 height 14
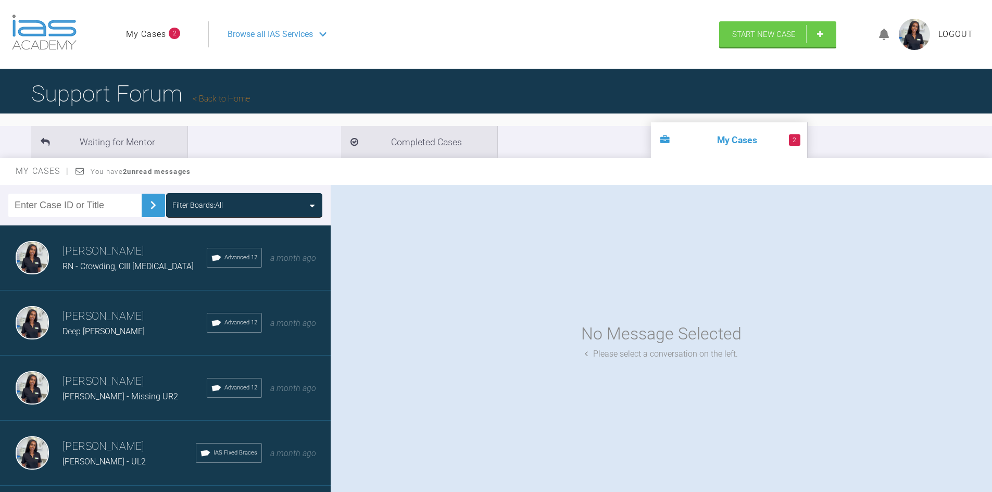
click at [111, 447] on h3 "Mariam Samra" at bounding box center [128, 447] width 133 height 18
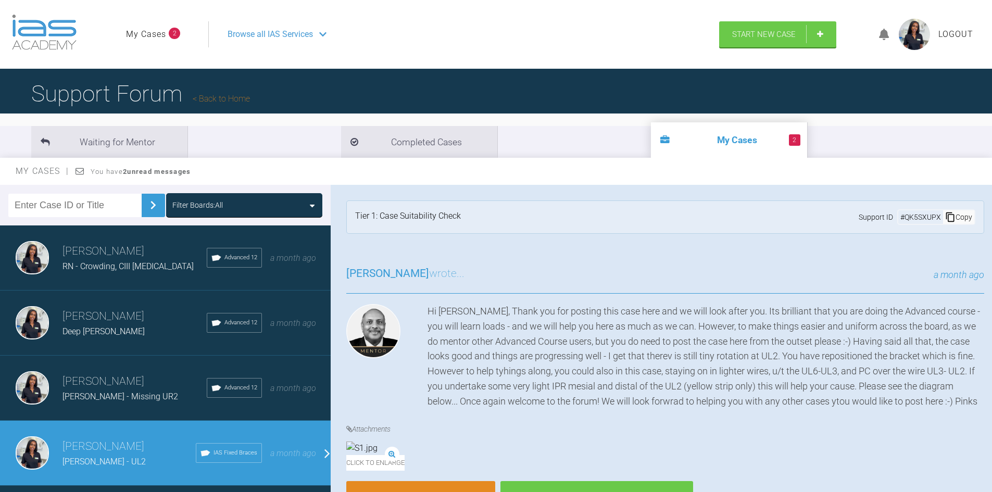
click at [239, 449] on span "IAS Fixed Braces" at bounding box center [235, 452] width 44 height 9
click at [300, 449] on span "a month ago" at bounding box center [293, 453] width 46 height 10
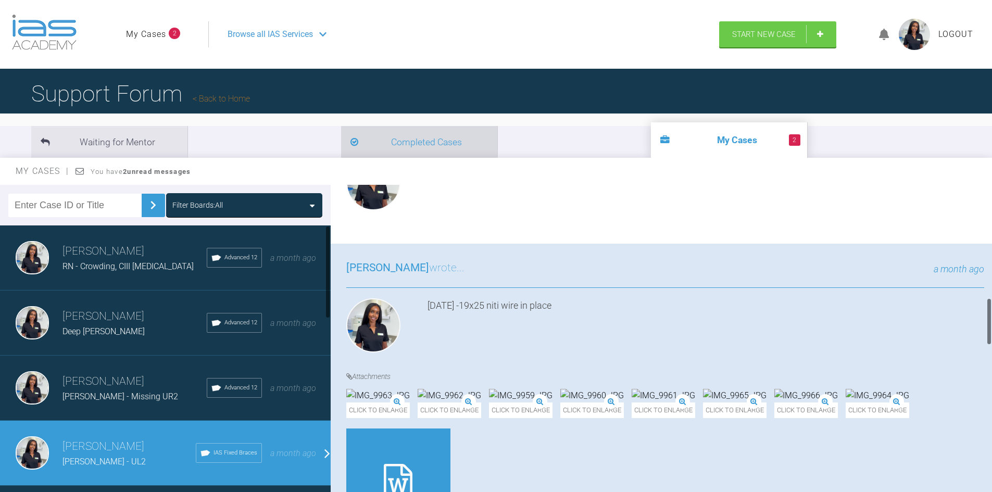
scroll to position [740, 0]
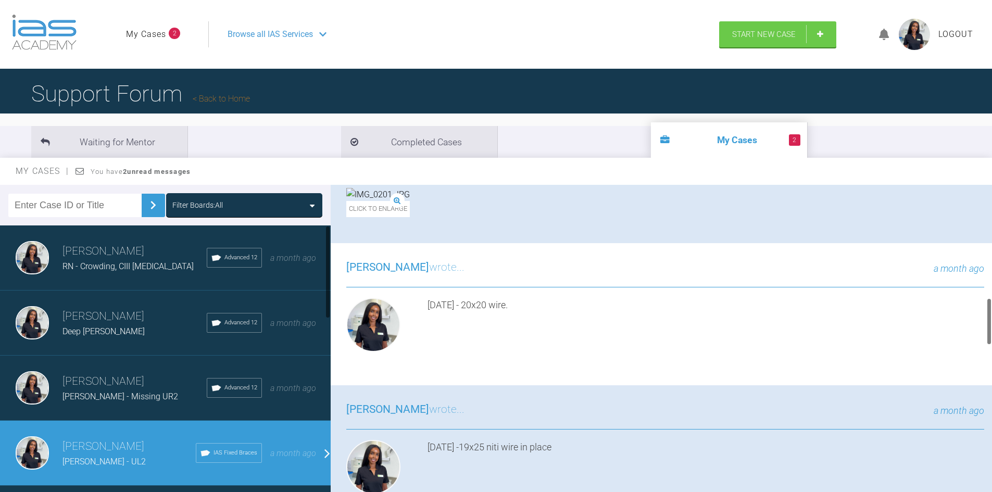
click at [290, 67] on header "My Cases 2 Logout Browse all IAS Services Start New Case Logout" at bounding box center [496, 34] width 992 height 69
click at [295, 49] on nav "My Cases 2 Logout Browse all IAS Services" at bounding box center [418, 34] width 602 height 45
click at [301, 38] on span "Browse all IAS Services" at bounding box center [269, 35] width 85 height 14
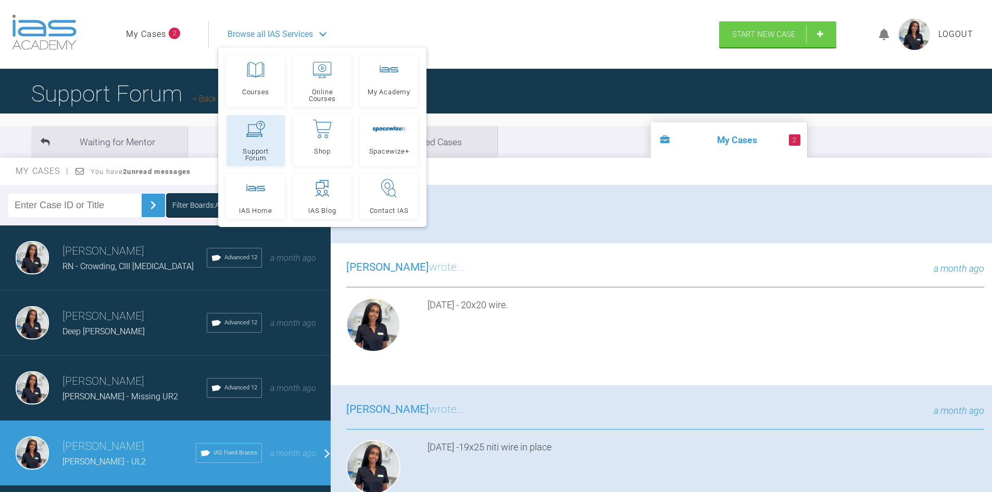
click at [262, 144] on link "Support Forum" at bounding box center [255, 140] width 58 height 51
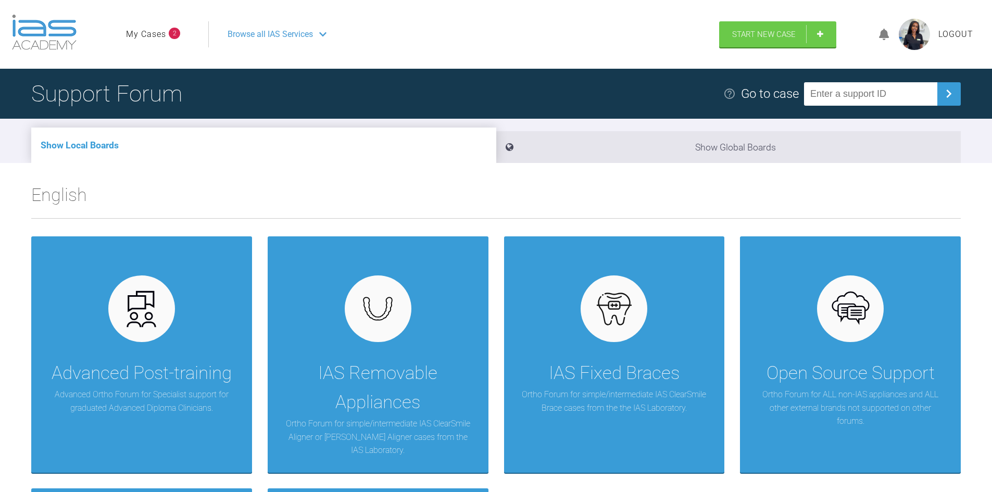
click at [292, 32] on span "Browse all IAS Services" at bounding box center [269, 35] width 85 height 14
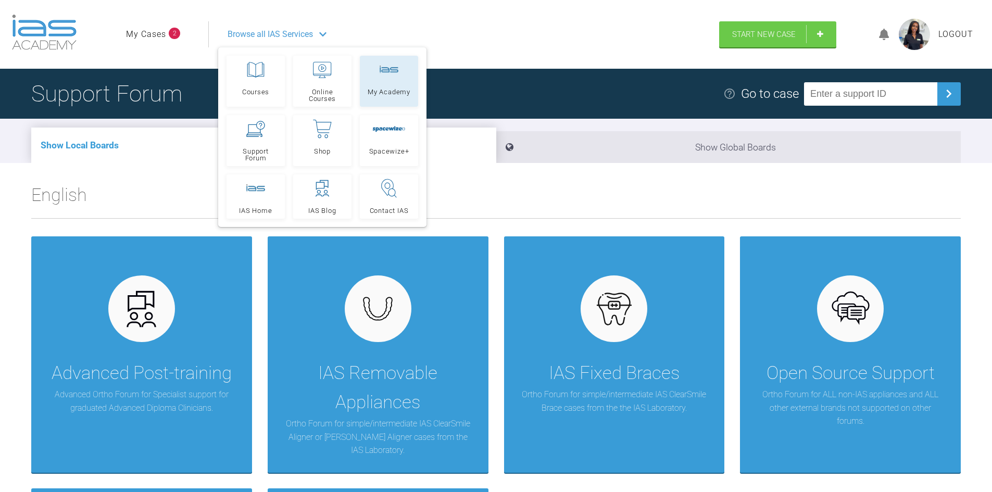
click at [374, 79] on link "My Academy" at bounding box center [389, 81] width 58 height 51
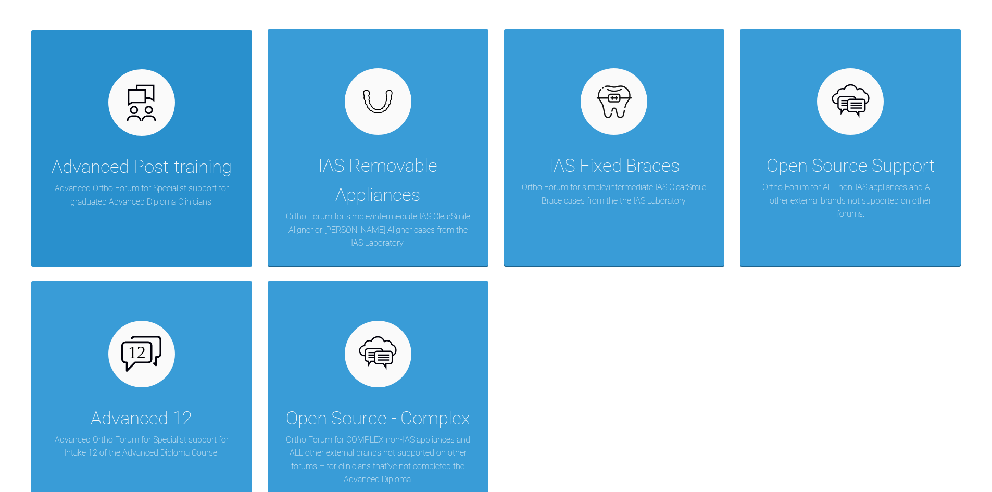
scroll to position [208, 0]
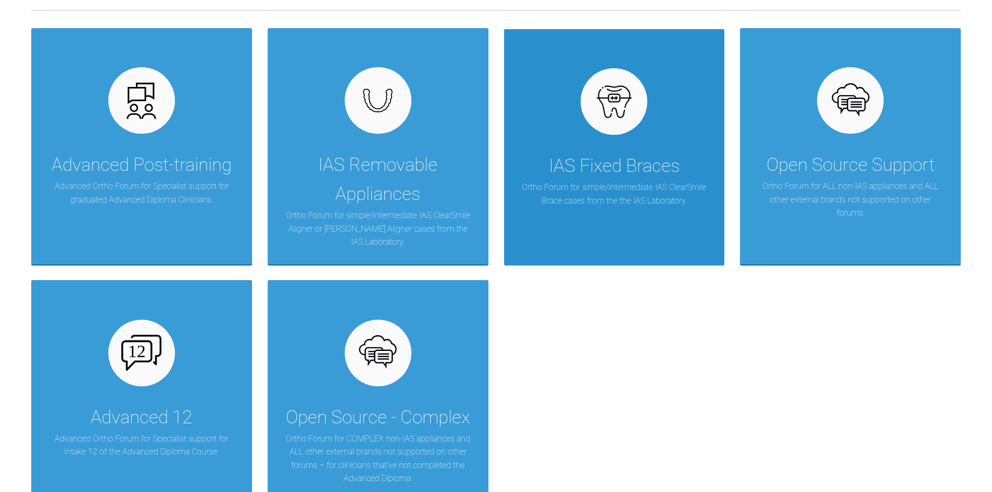
click at [662, 225] on div "IAS Fixed Braces Ortho Forum for simple/intermediate IAS ClearSmile Brace cases…" at bounding box center [614, 147] width 221 height 236
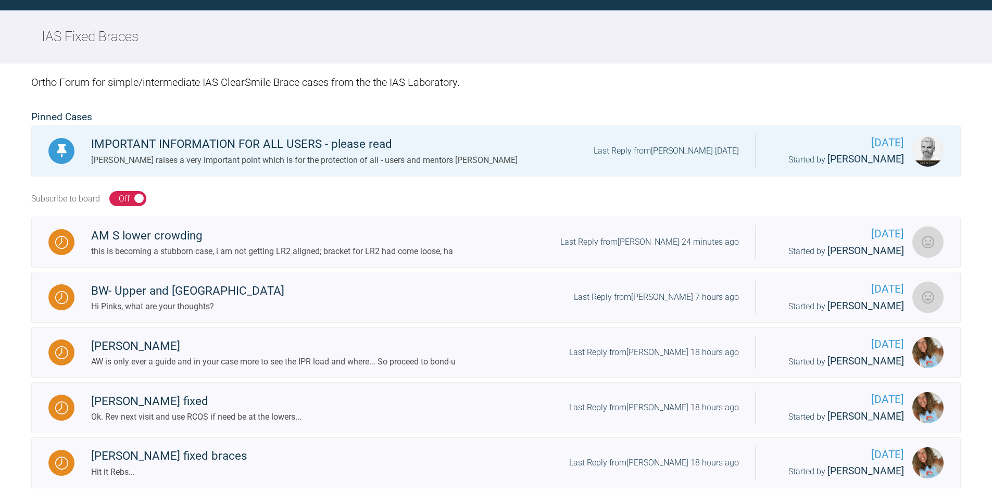
scroll to position [208, 0]
